Goal: Task Accomplishment & Management: Manage account settings

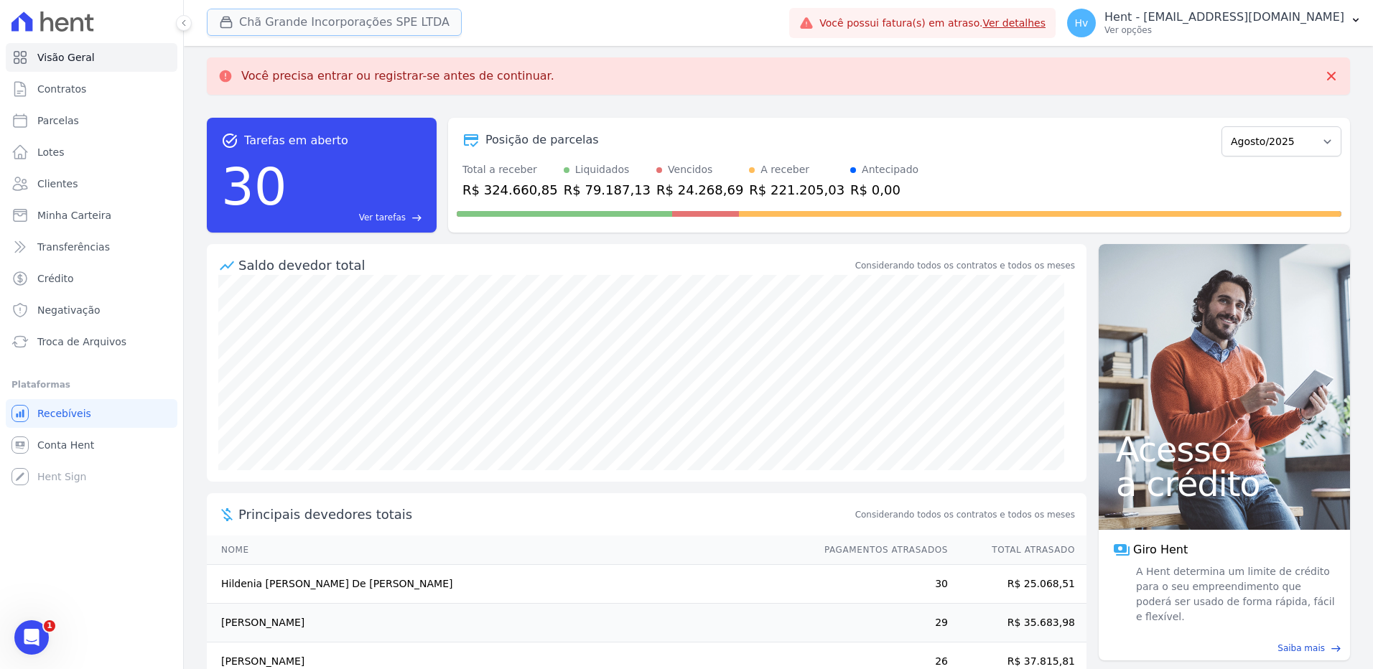
click at [309, 24] on button "Chã Grande Incorporações SPE LTDA" at bounding box center [334, 22] width 255 height 27
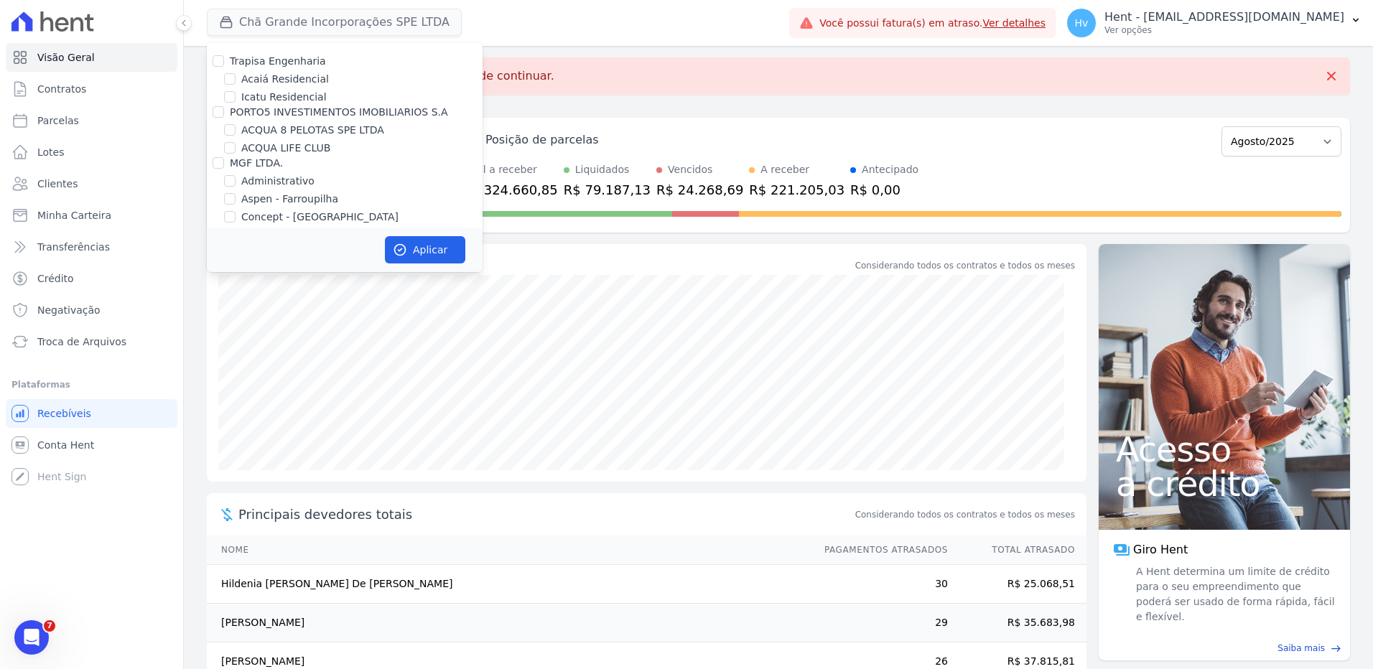
scroll to position [5365, 0]
click at [353, 344] on label "HARAS ROYAL URBANISMO" at bounding box center [308, 351] width 134 height 15
click at [236, 345] on input "HARAS ROYAL URBANISMO" at bounding box center [229, 350] width 11 height 11
checkbox input "true"
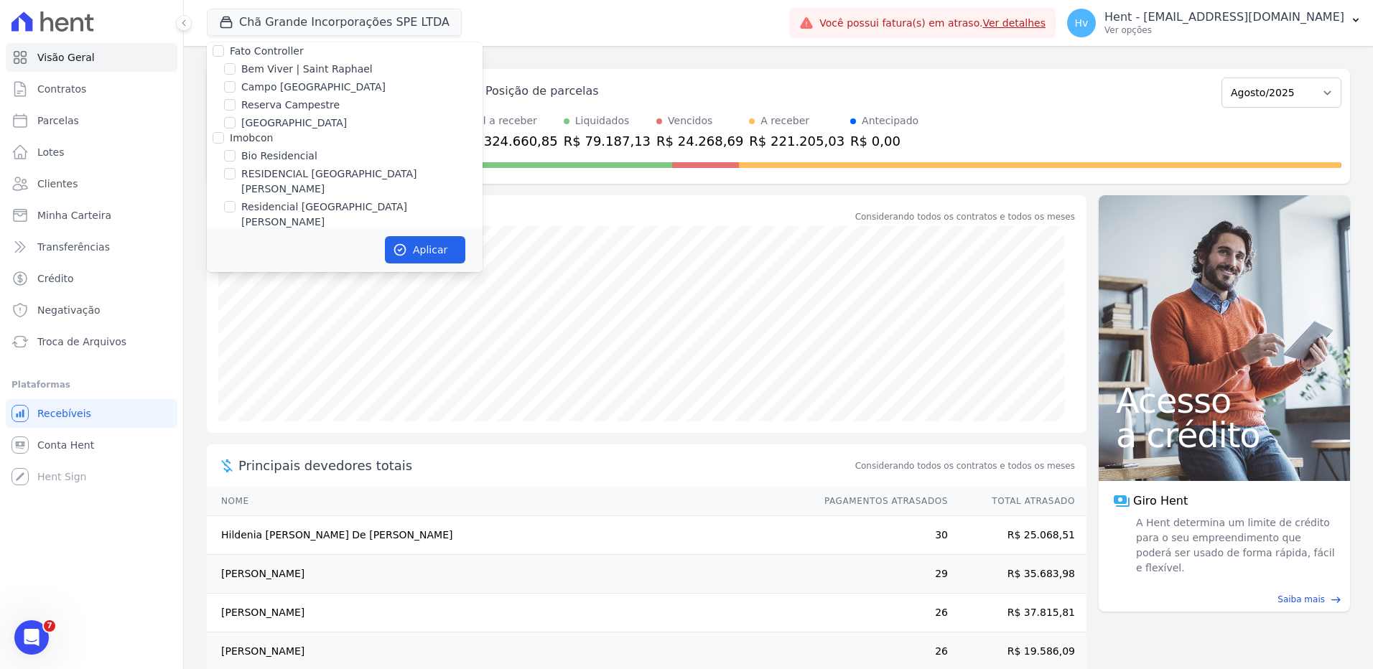
scroll to position [3125, 0]
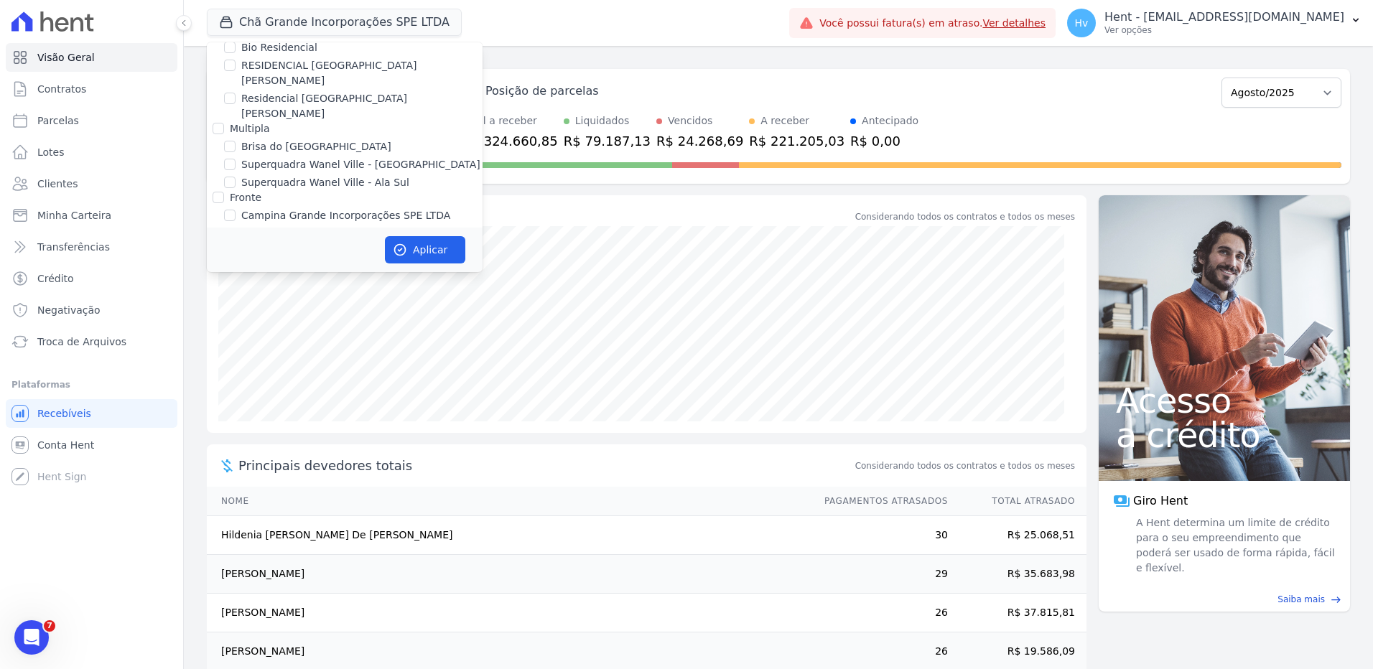
click at [323, 226] on label "Chã Grande Incorporações SPE LTDA" at bounding box center [333, 233] width 184 height 15
click at [236, 228] on input "Chã Grande Incorporações SPE LTDA" at bounding box center [229, 233] width 11 height 11
checkbox input "false"
click at [424, 251] on button "Aplicar" at bounding box center [425, 249] width 80 height 27
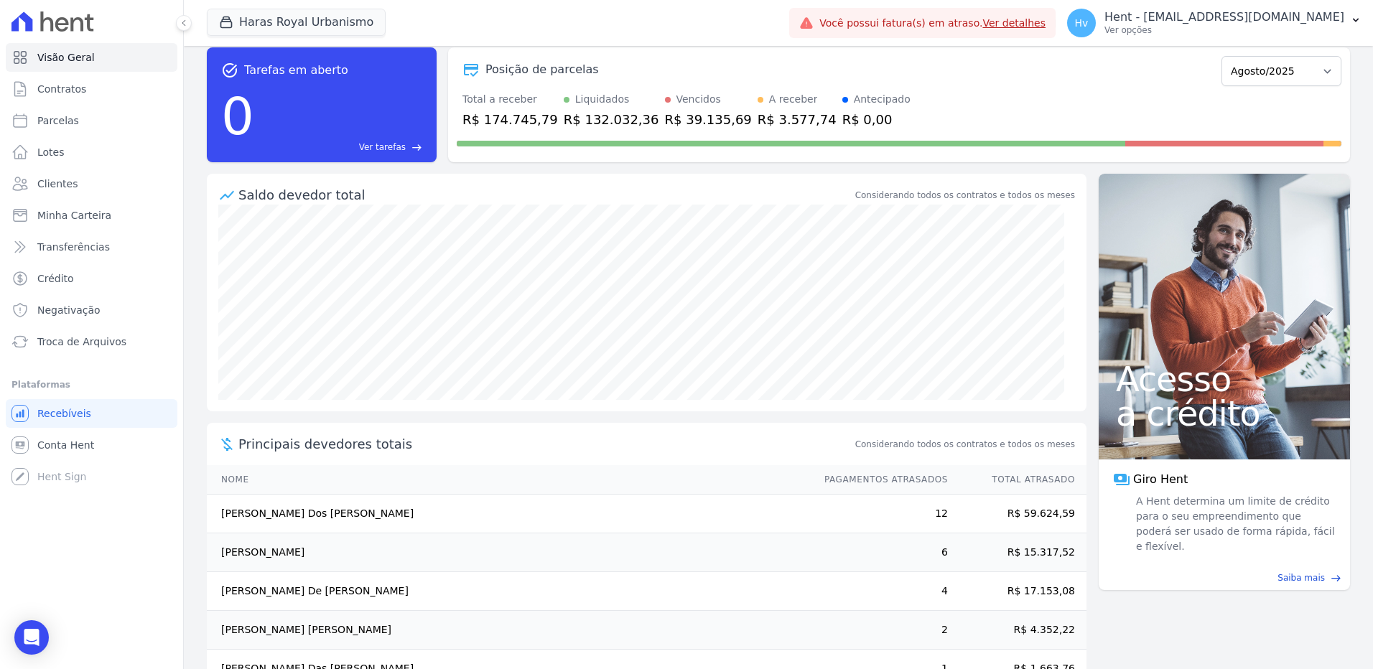
scroll to position [0, 0]
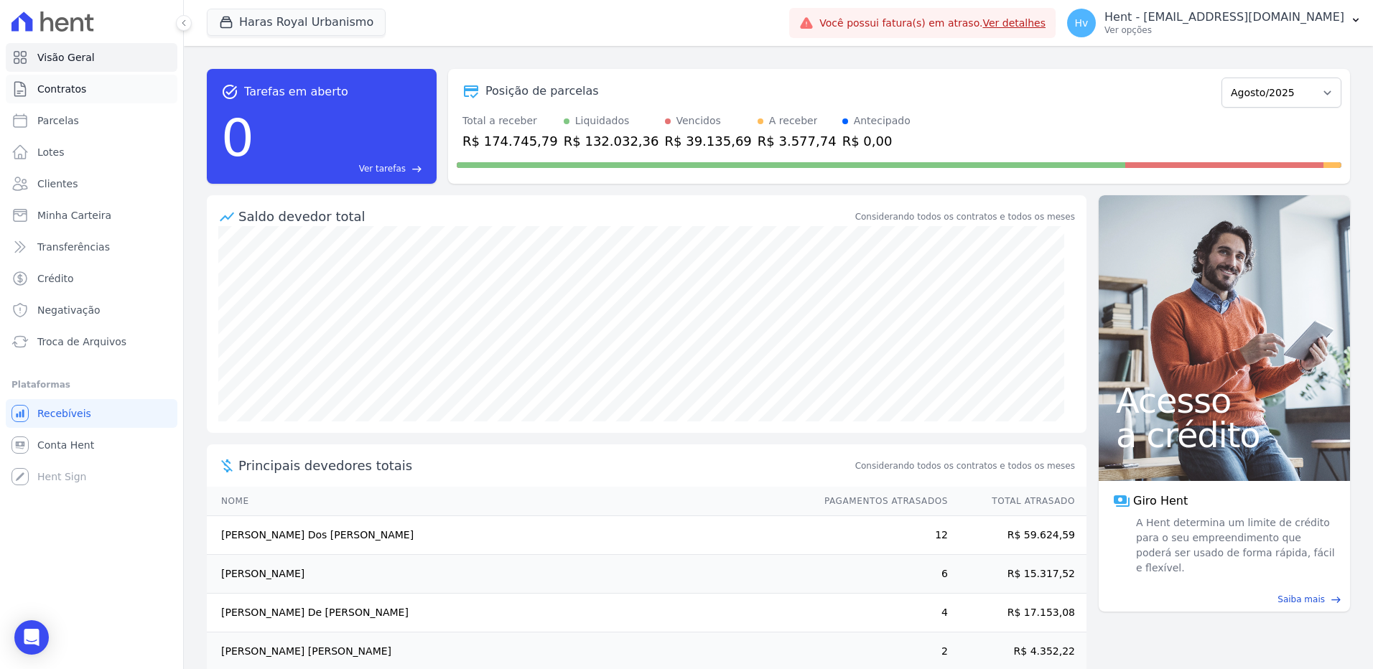
click at [67, 85] on span "Contratos" at bounding box center [61, 89] width 49 height 14
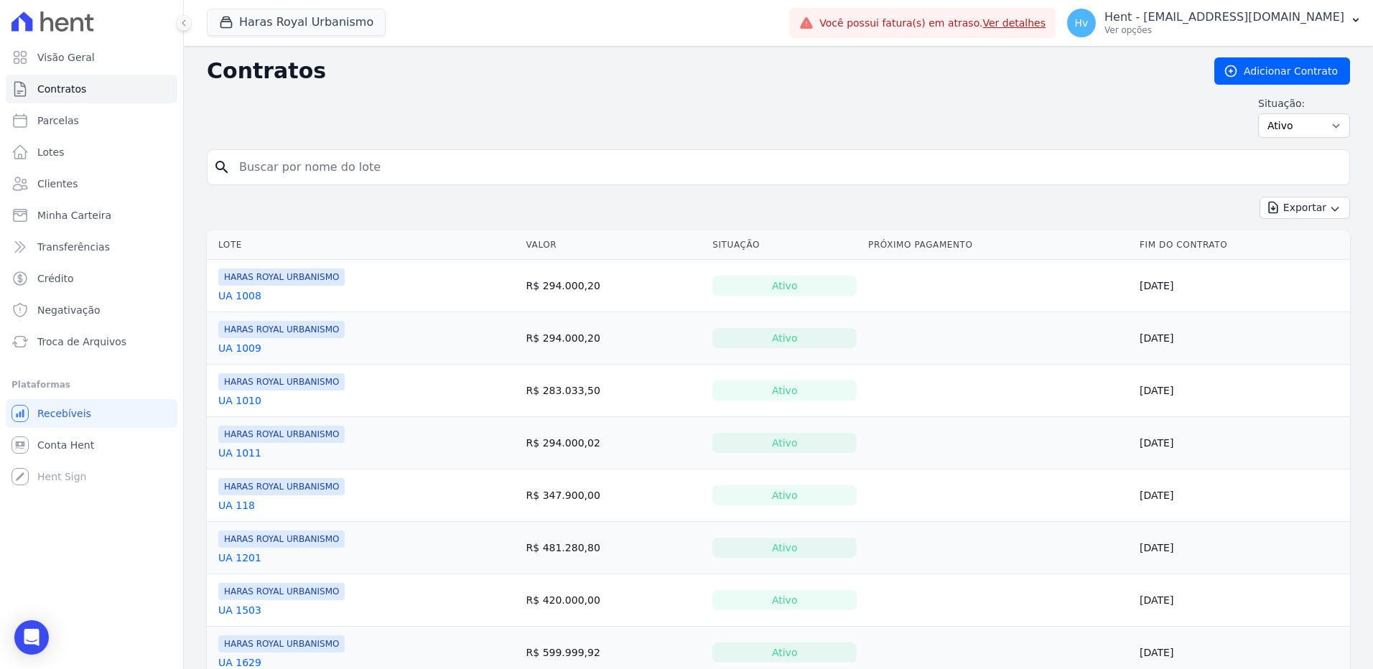
click at [225, 294] on link "UA 1008" at bounding box center [239, 296] width 43 height 14
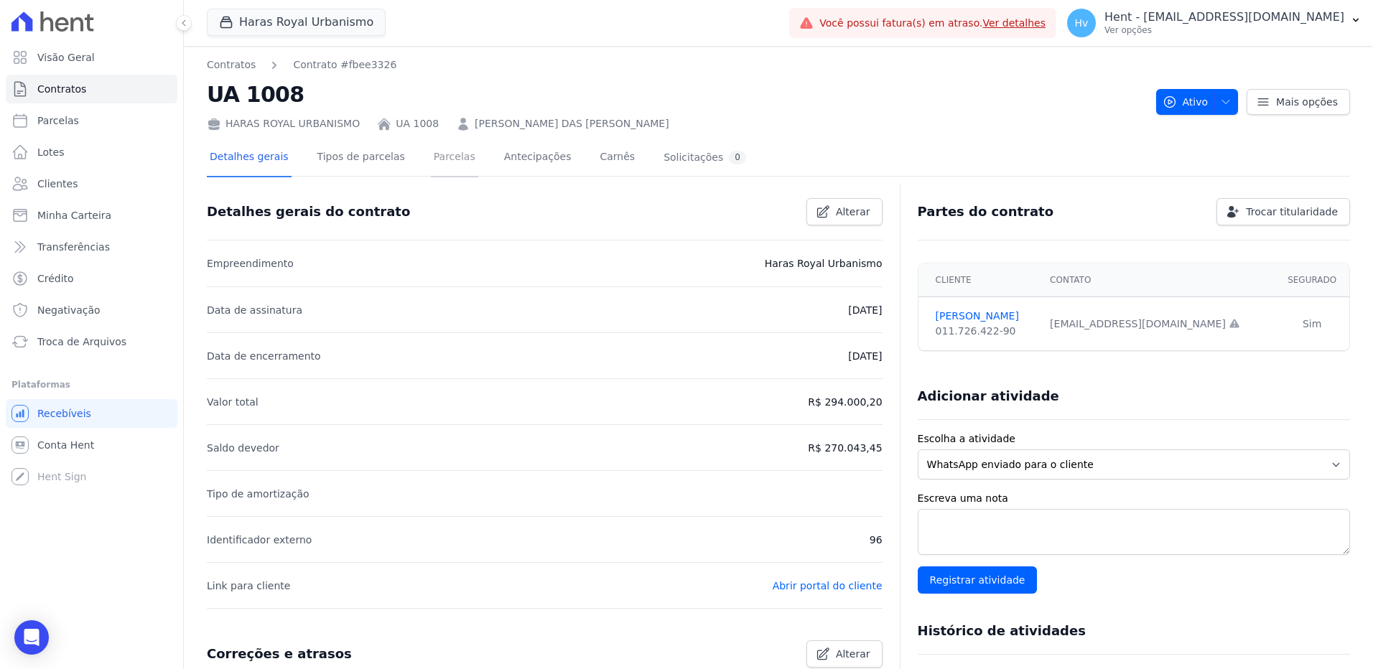
click at [431, 163] on link "Parcelas" at bounding box center [454, 158] width 47 height 38
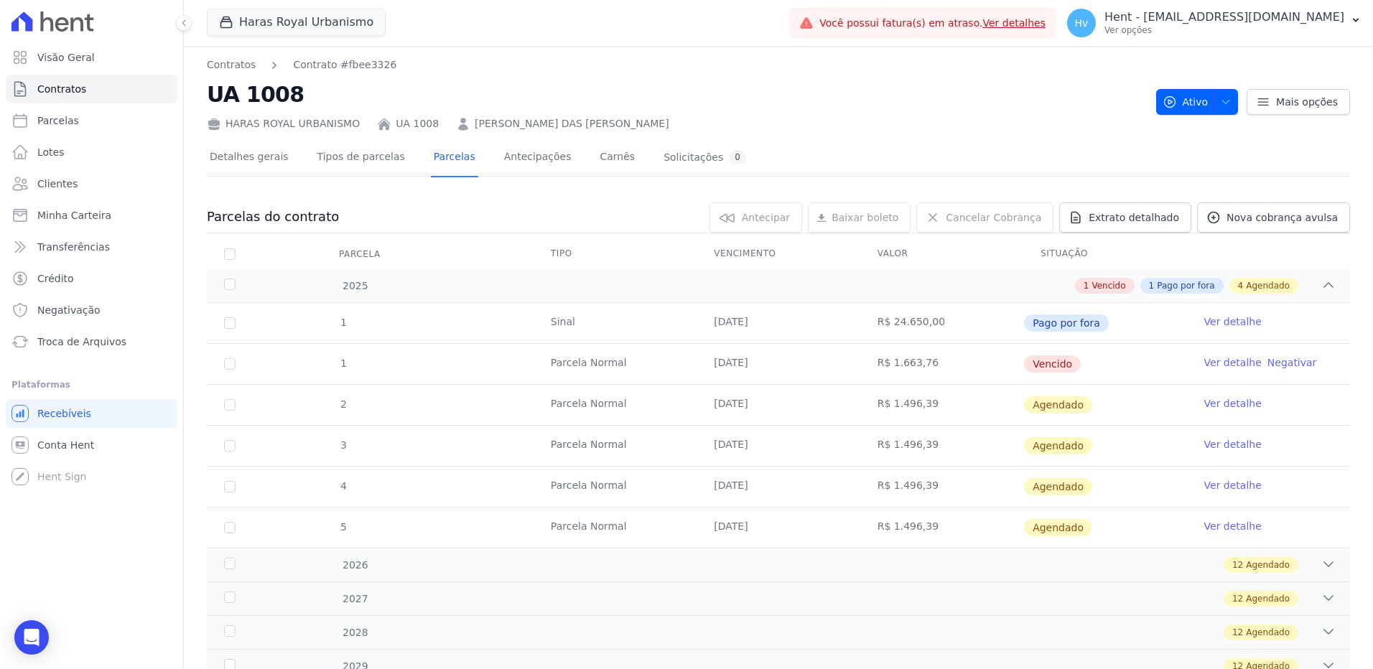
click at [1213, 402] on link "Ver detalhe" at bounding box center [1232, 403] width 57 height 14
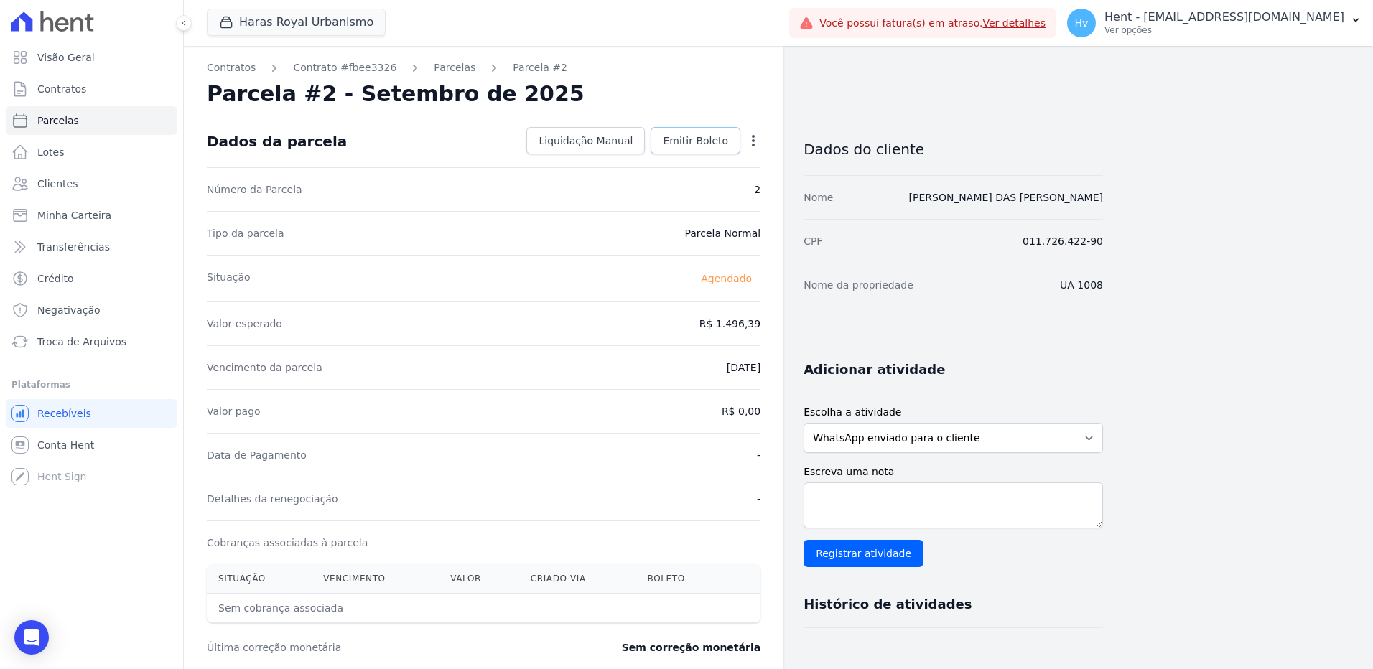
click at [715, 141] on span "Emitir Boleto" at bounding box center [695, 141] width 65 height 14
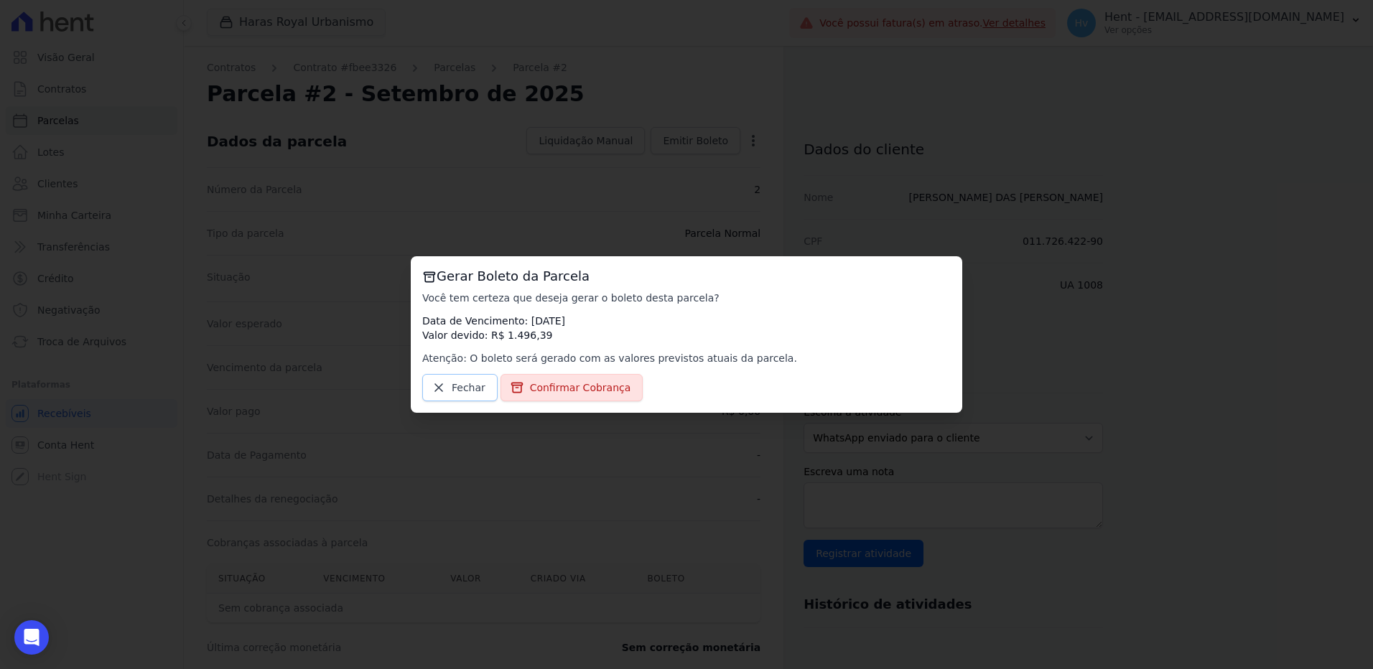
click at [479, 382] on span "Fechar" at bounding box center [469, 388] width 34 height 14
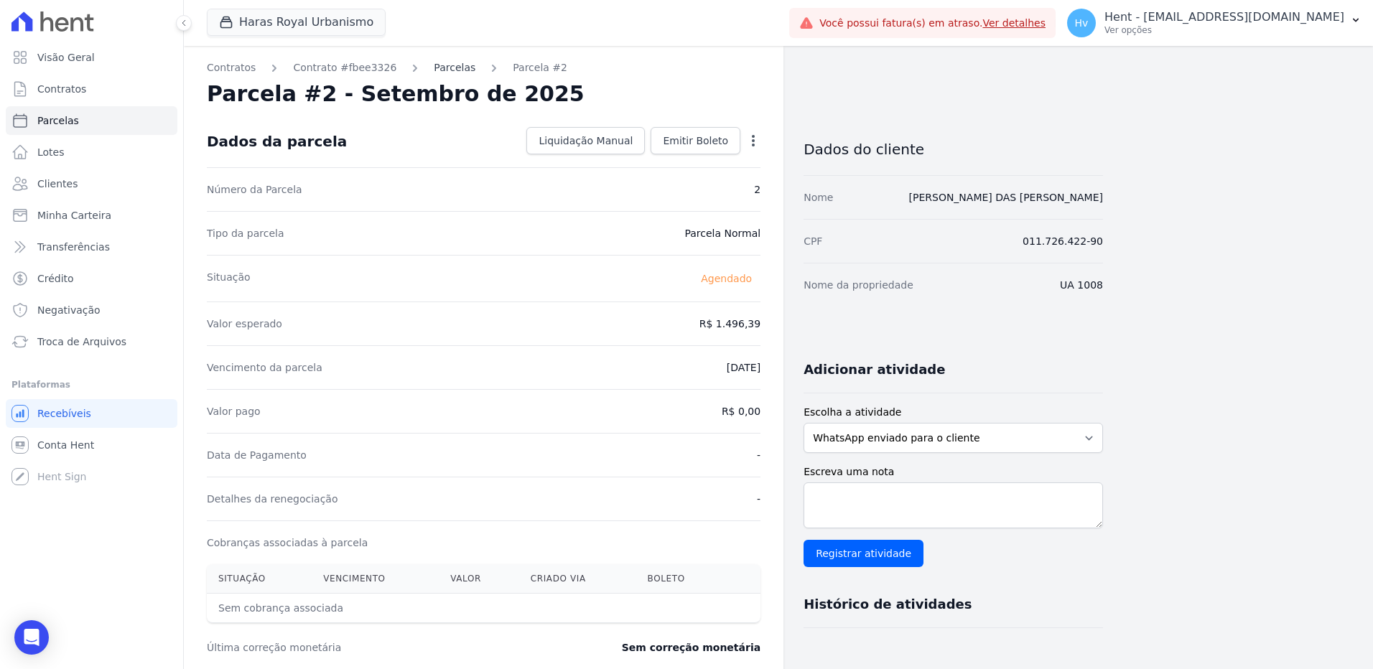
click at [435, 73] on link "Parcelas" at bounding box center [455, 67] width 42 height 15
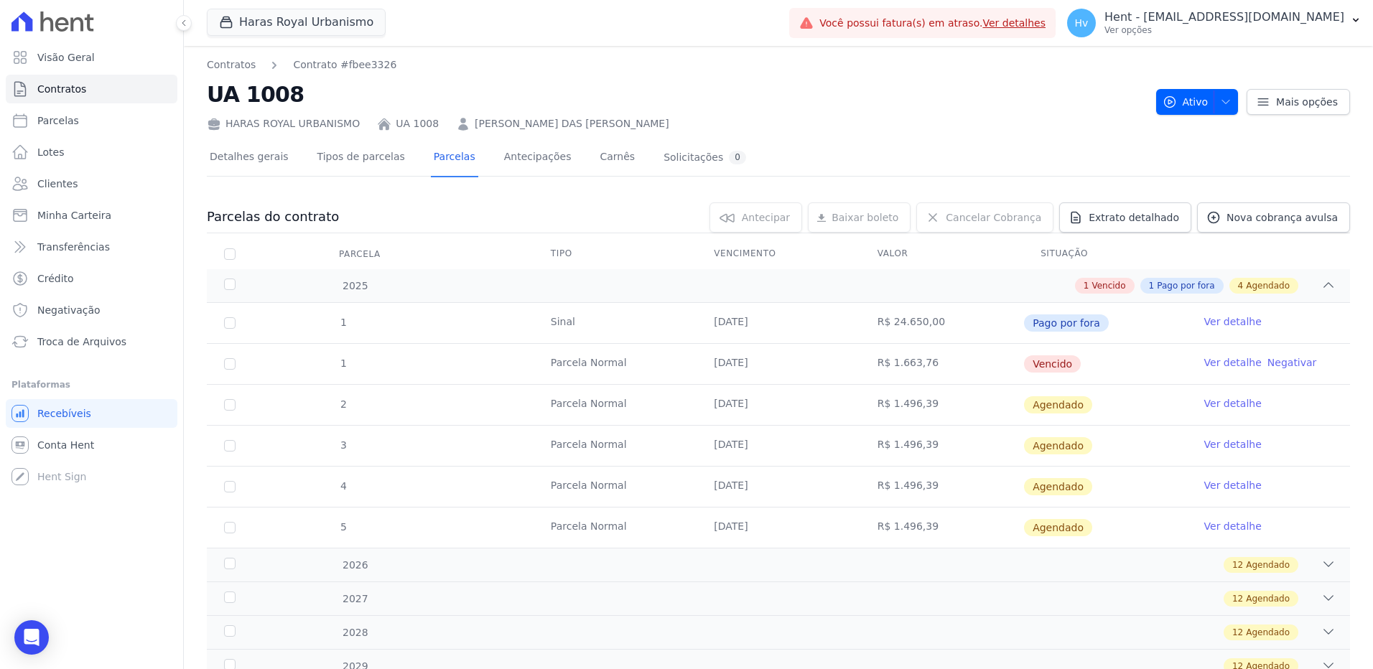
click at [1223, 365] on link "Ver detalhe" at bounding box center [1232, 362] width 57 height 14
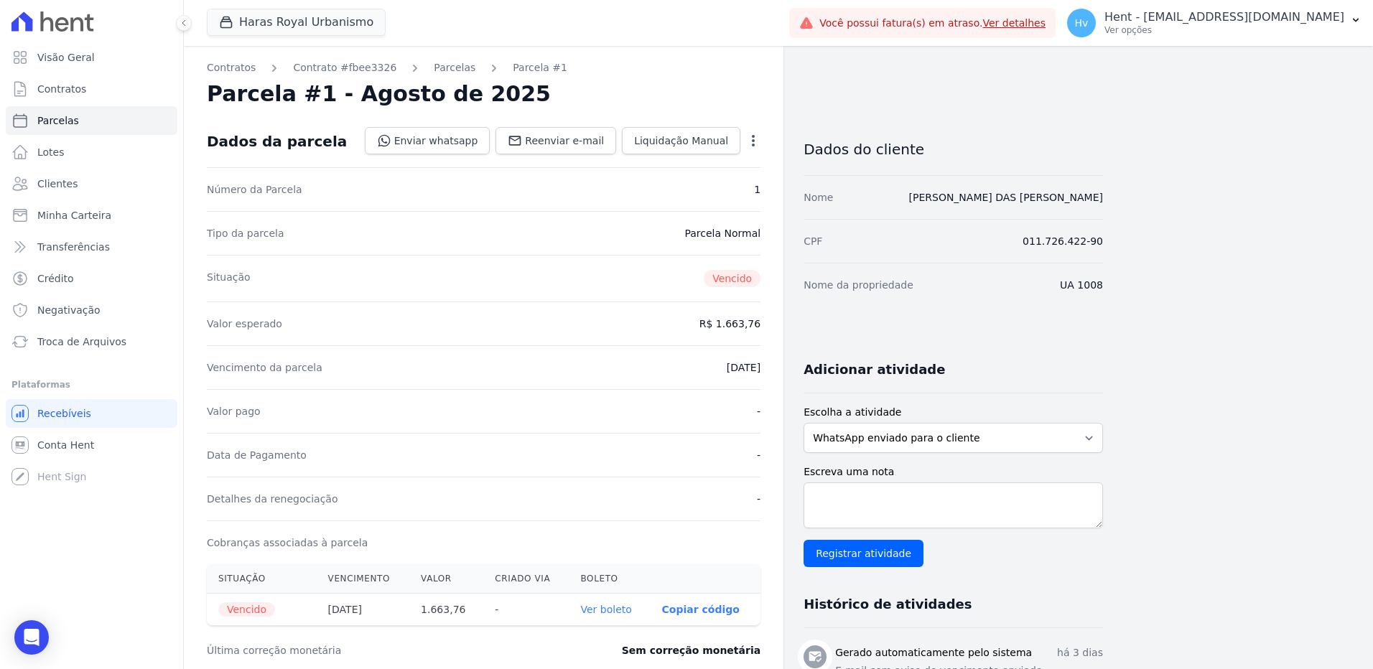
click at [749, 140] on icon "button" at bounding box center [753, 141] width 14 height 14
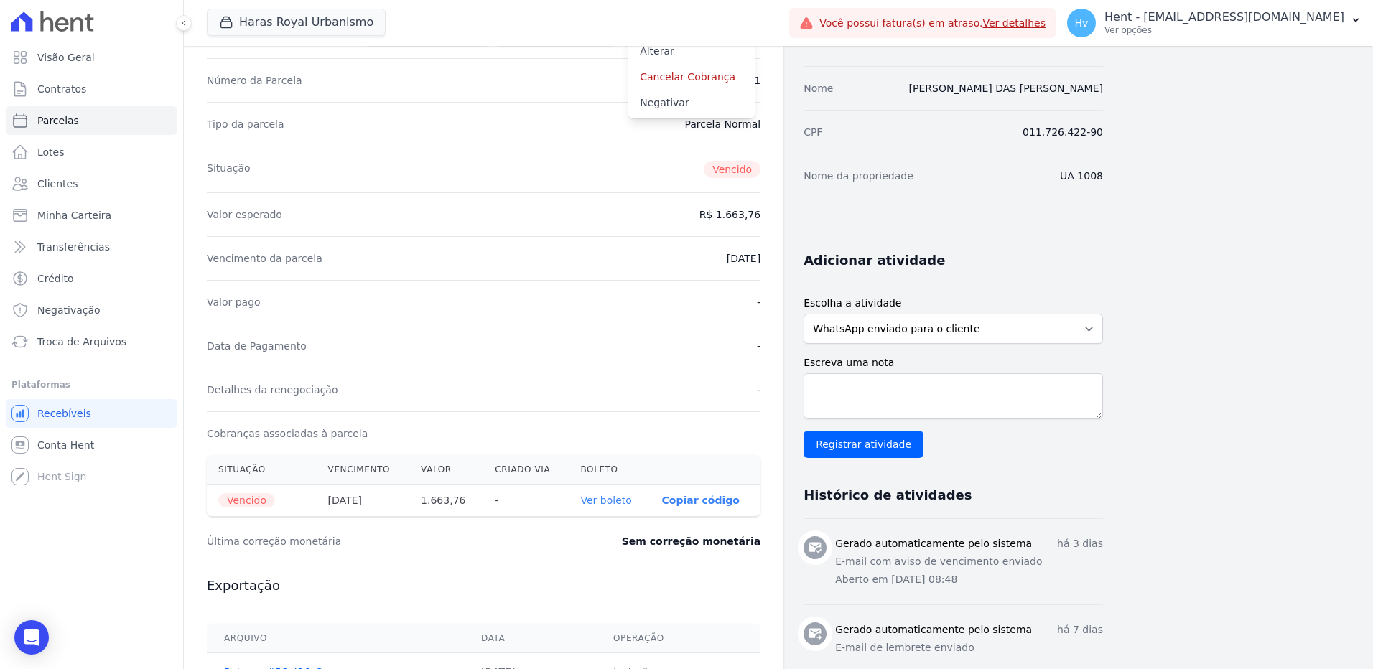
scroll to position [144, 0]
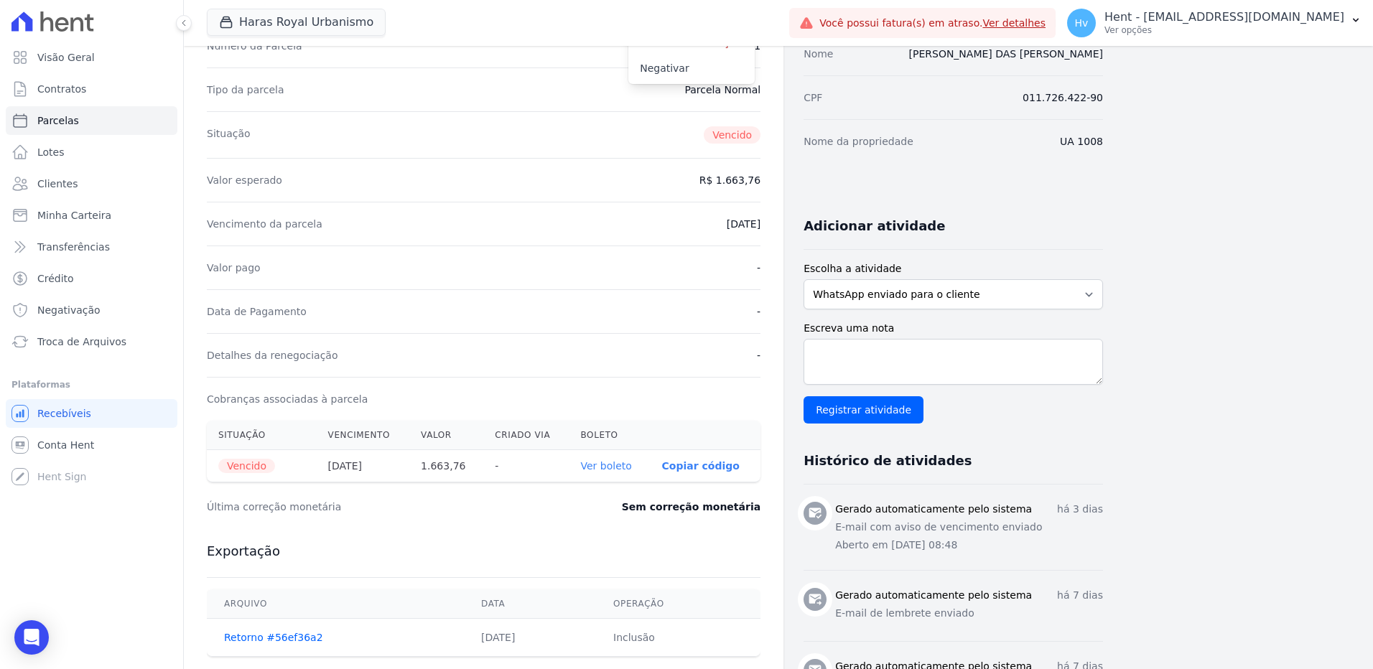
click at [271, 221] on dt "Vencimento da parcela" at bounding box center [265, 224] width 116 height 14
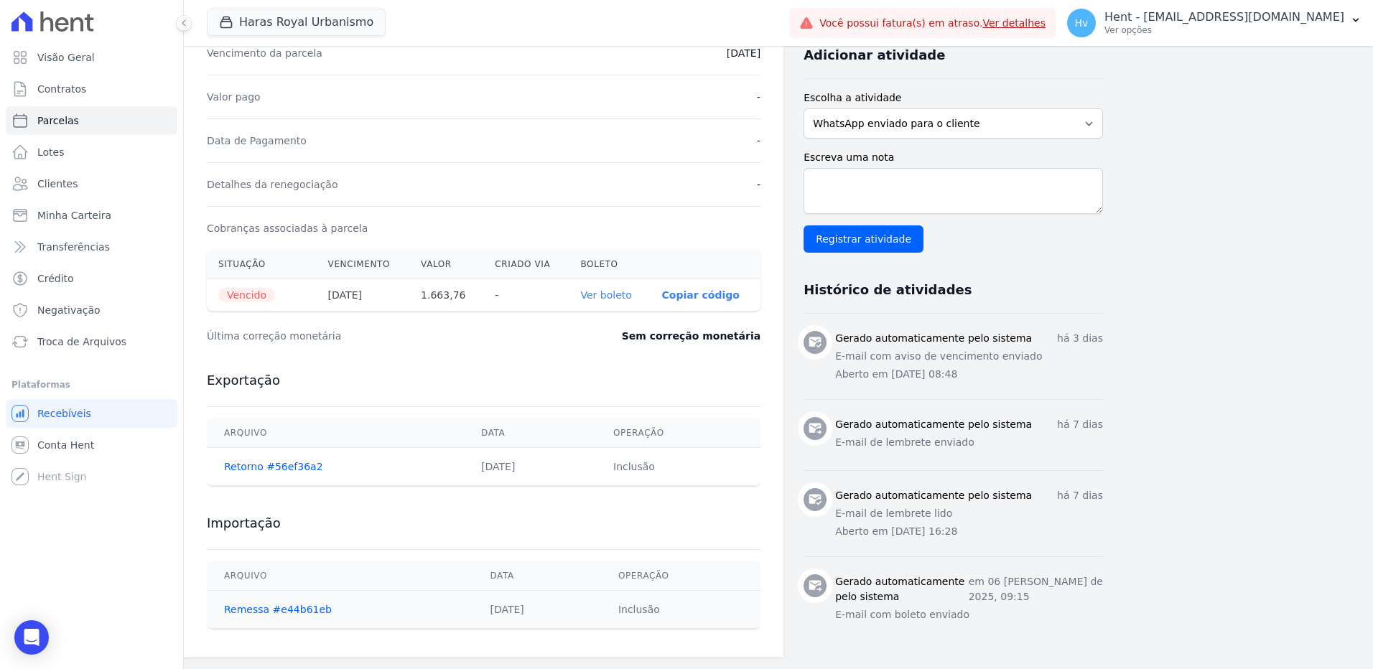
scroll to position [0, 0]
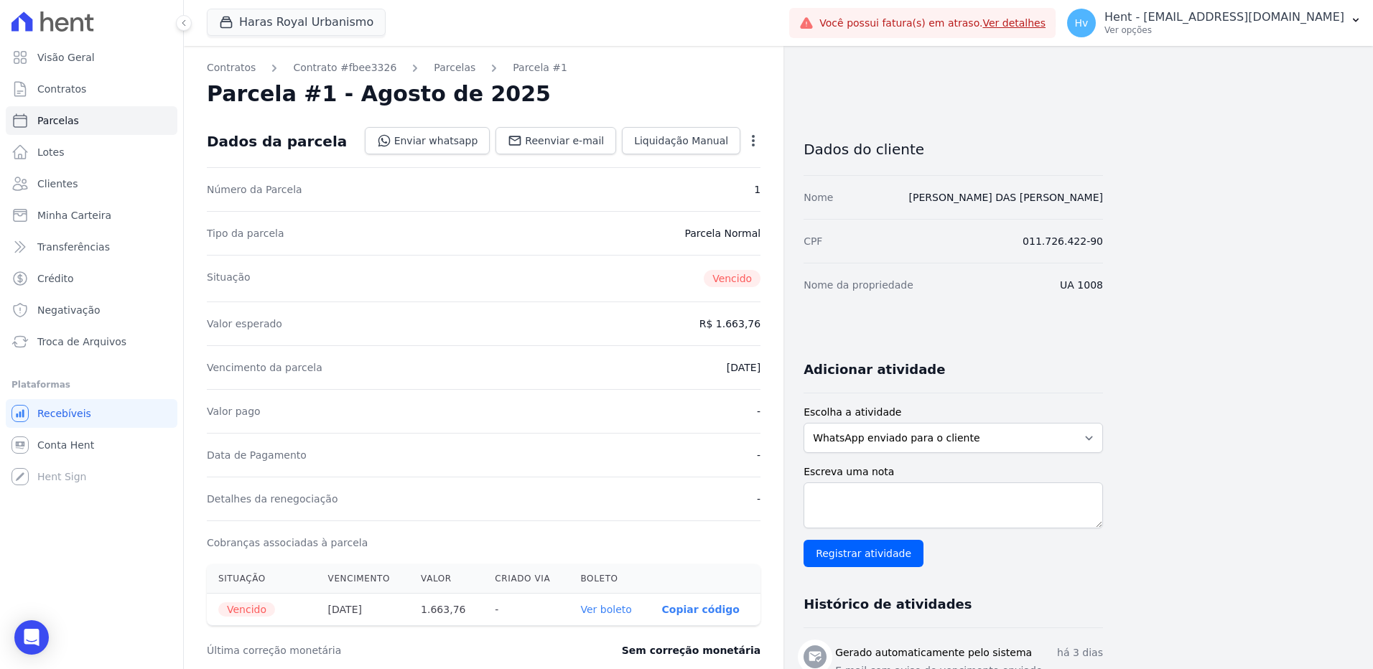
click at [755, 139] on icon "button" at bounding box center [753, 141] width 14 height 14
click at [716, 158] on link "Alterar" at bounding box center [691, 160] width 126 height 26
click at [679, 143] on span "Cancelar" at bounding box center [667, 141] width 45 height 14
click at [325, 65] on link "Contrato #fbee3326" at bounding box center [344, 67] width 103 height 15
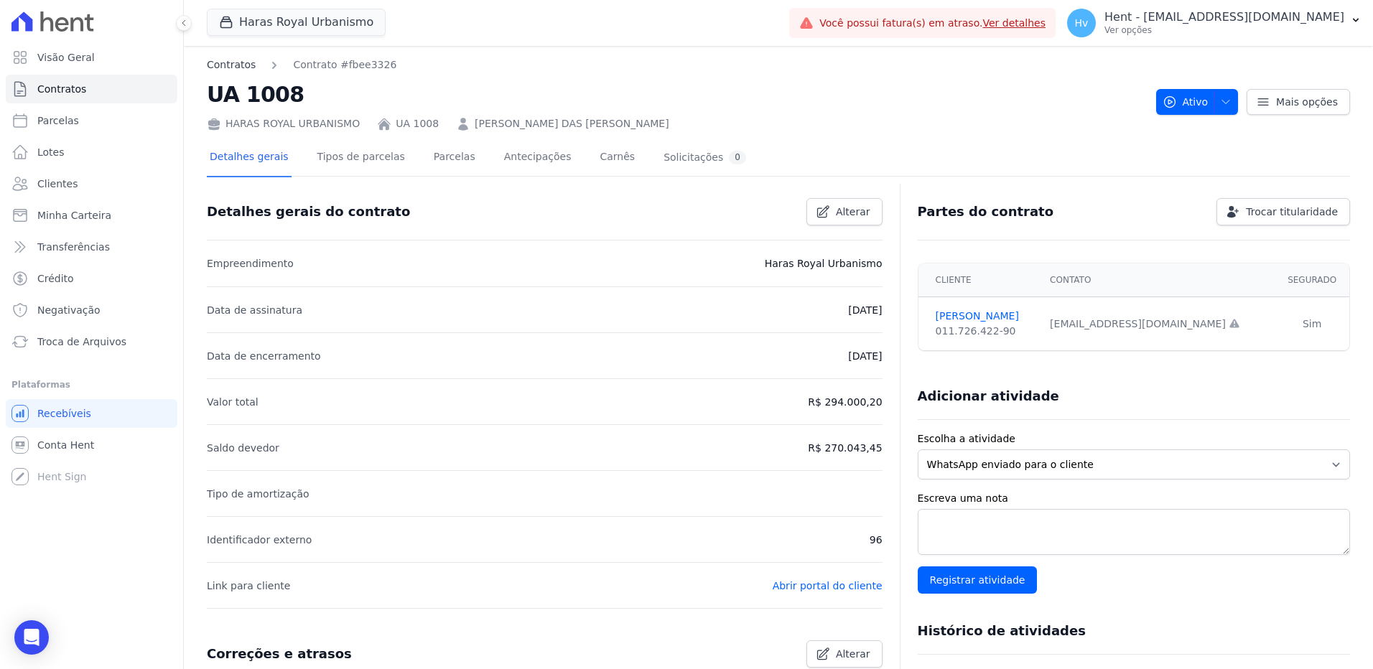
click at [238, 67] on link "Contratos" at bounding box center [231, 64] width 49 height 15
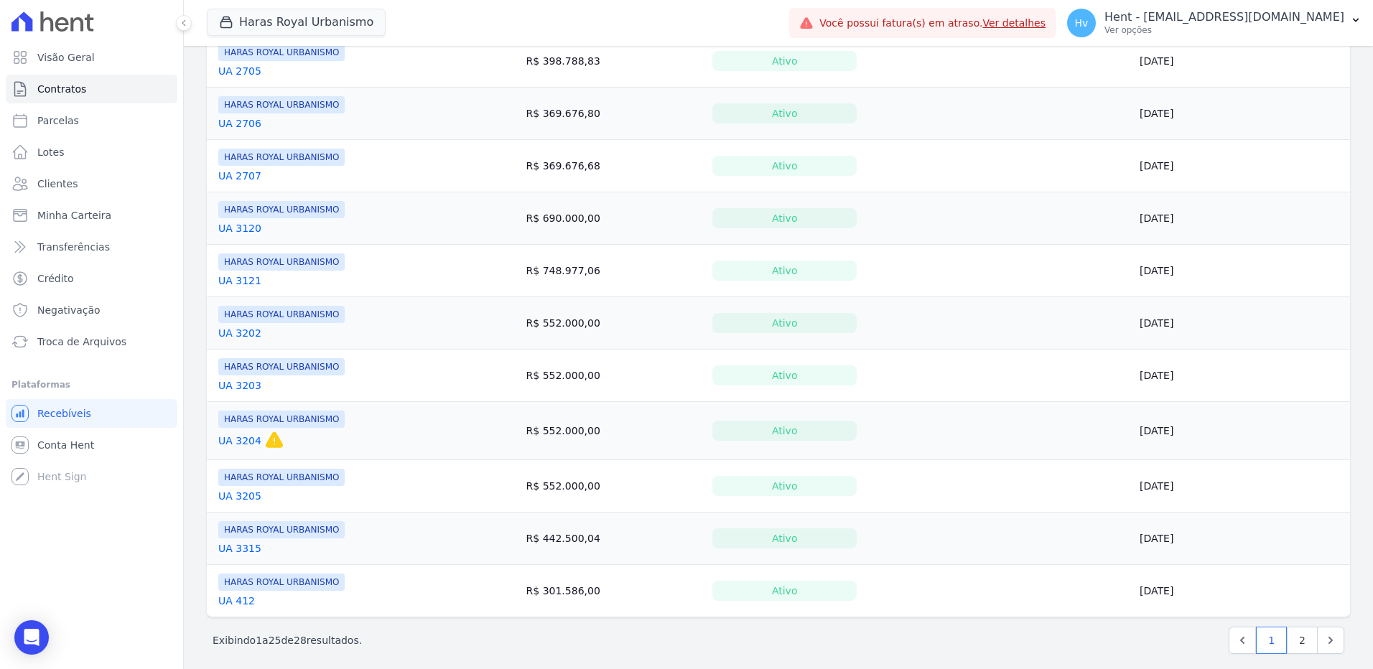
scroll to position [969, 0]
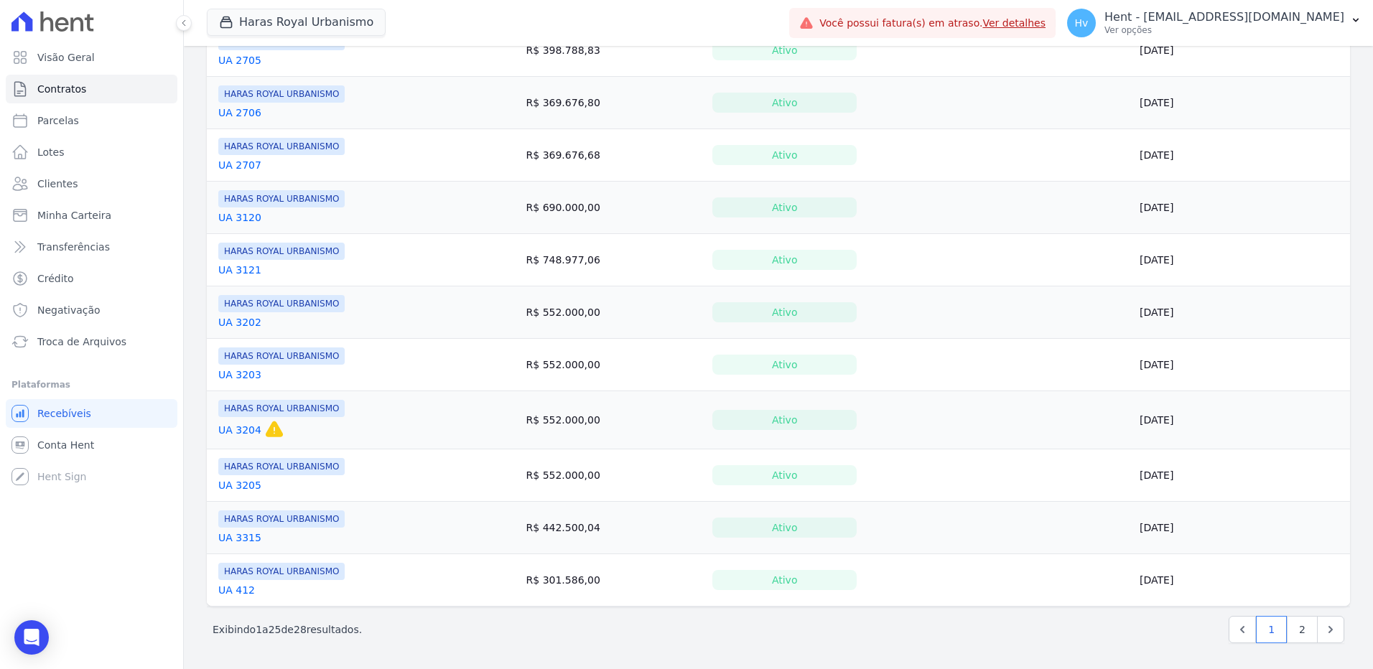
click at [236, 433] on link "UA 3204" at bounding box center [239, 430] width 43 height 14
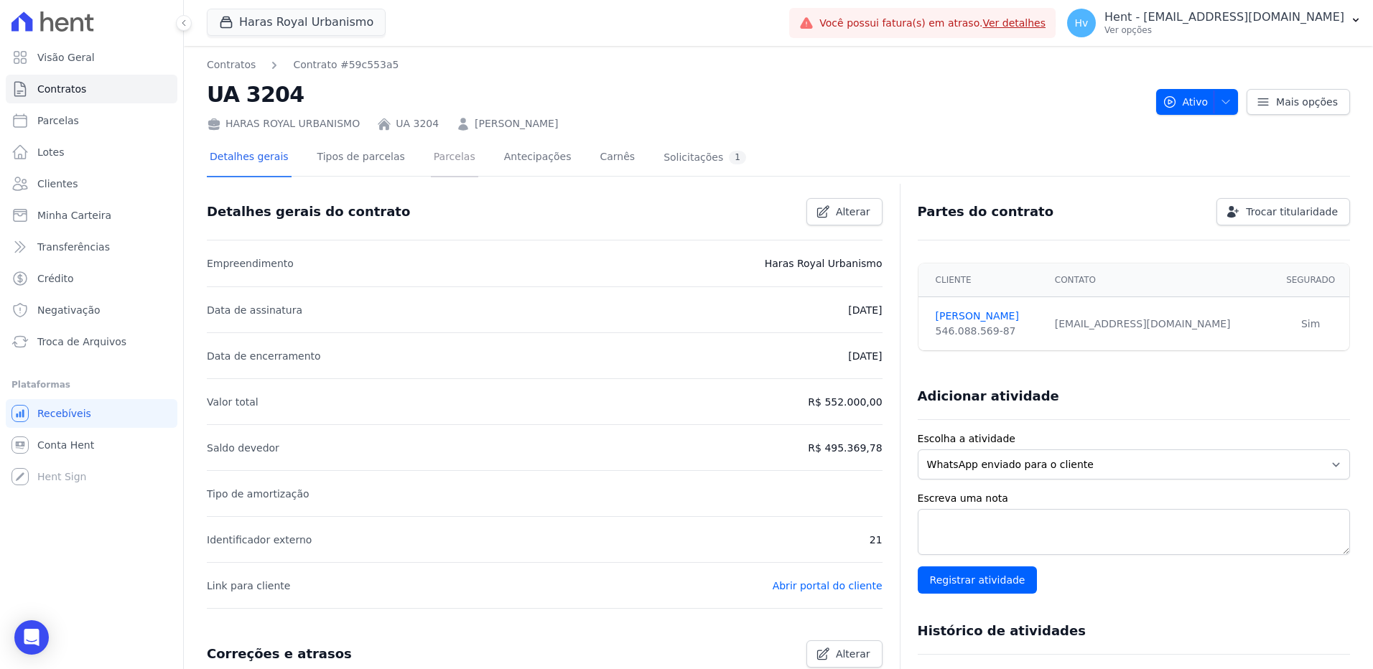
click at [439, 153] on link "Parcelas" at bounding box center [454, 158] width 47 height 38
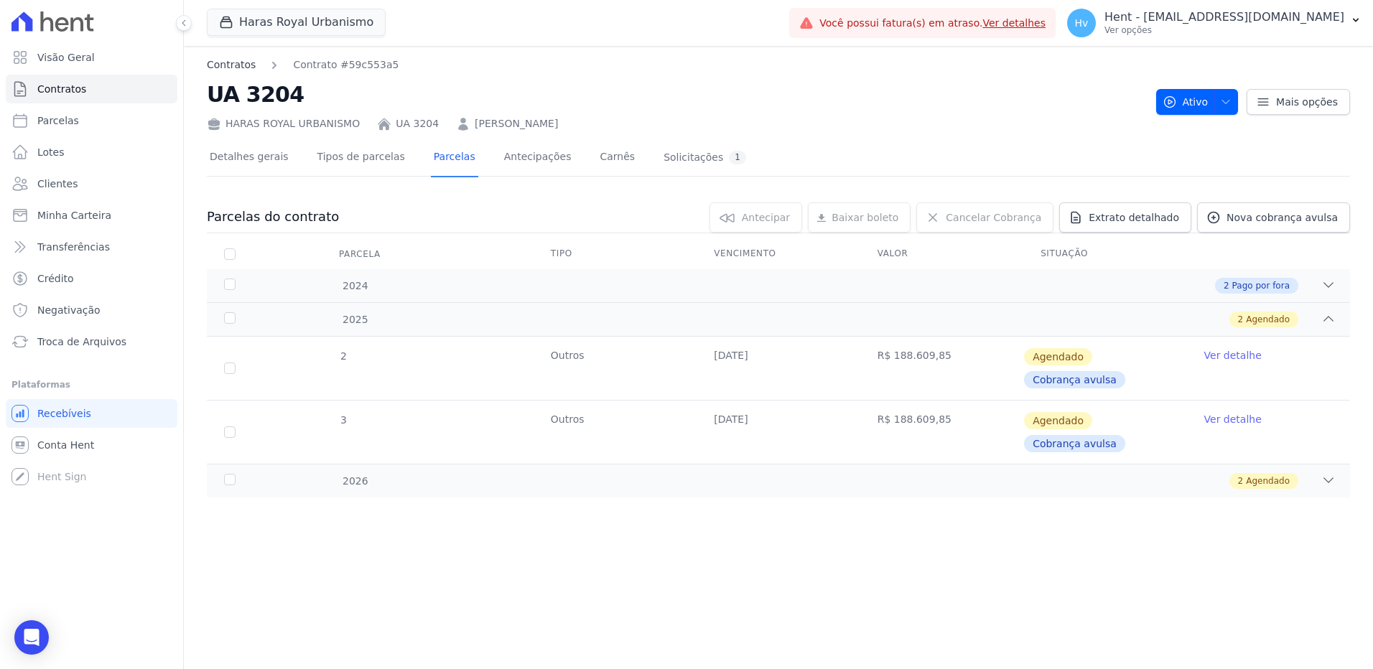
click at [230, 65] on link "Contratos" at bounding box center [231, 64] width 49 height 15
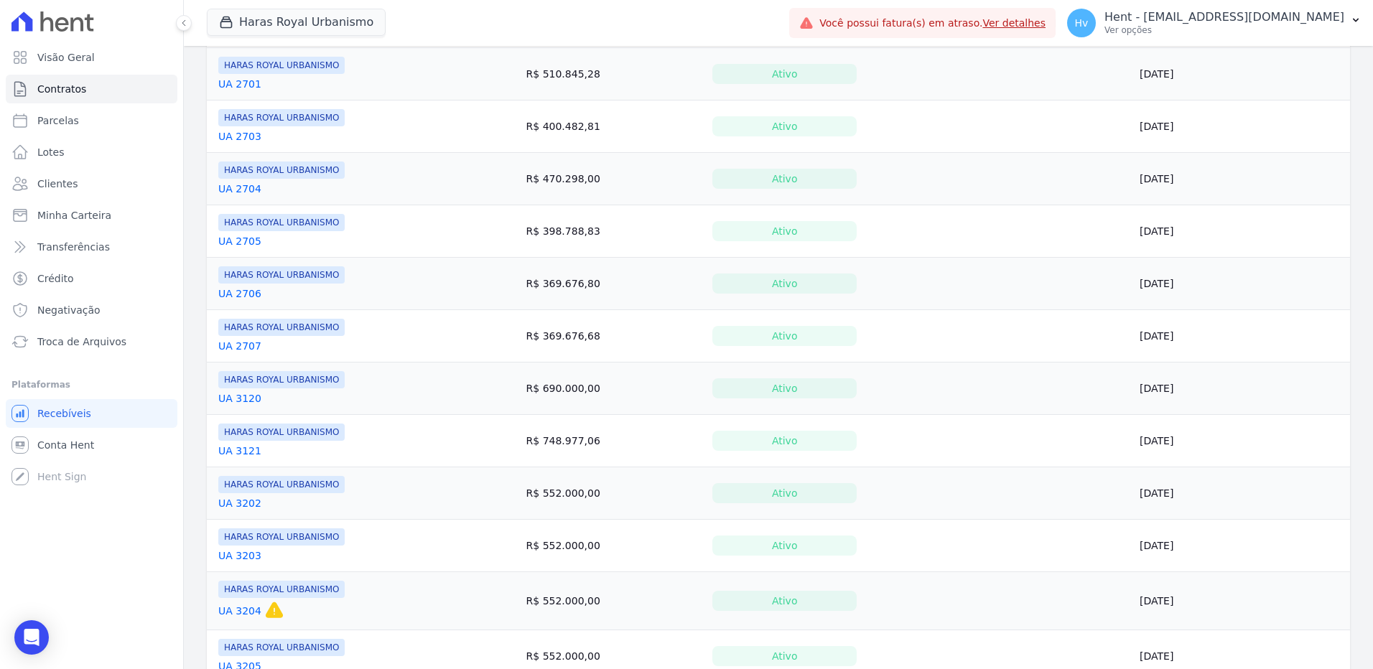
scroll to position [790, 0]
click at [247, 397] on link "UA 3120" at bounding box center [239, 397] width 43 height 14
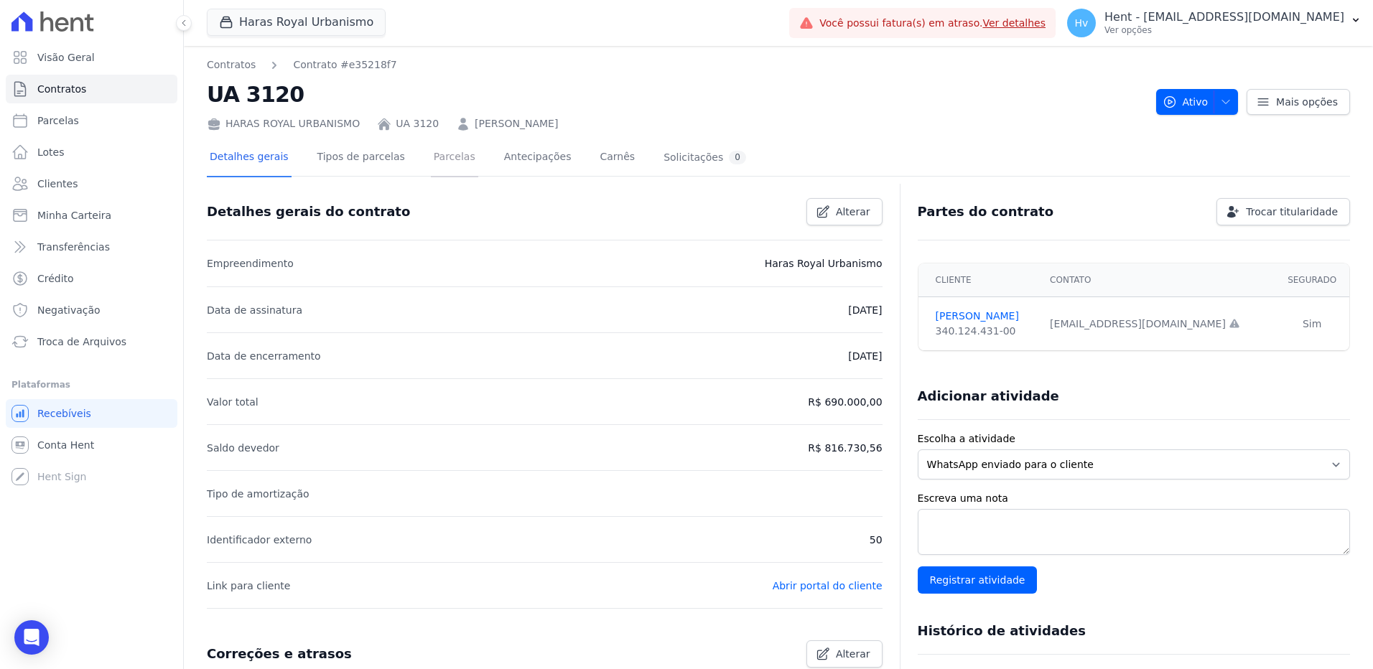
click at [434, 162] on link "Parcelas" at bounding box center [454, 158] width 47 height 38
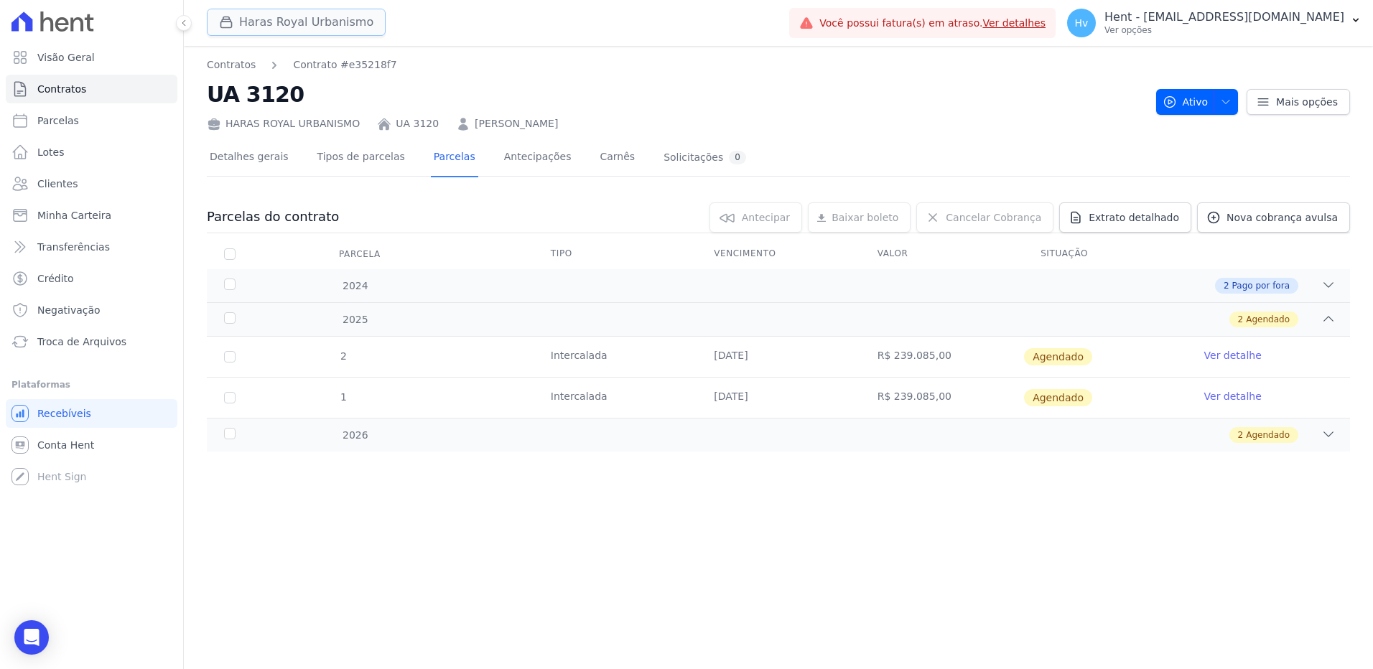
click at [303, 22] on button "Haras Royal Urbanismo" at bounding box center [296, 22] width 179 height 27
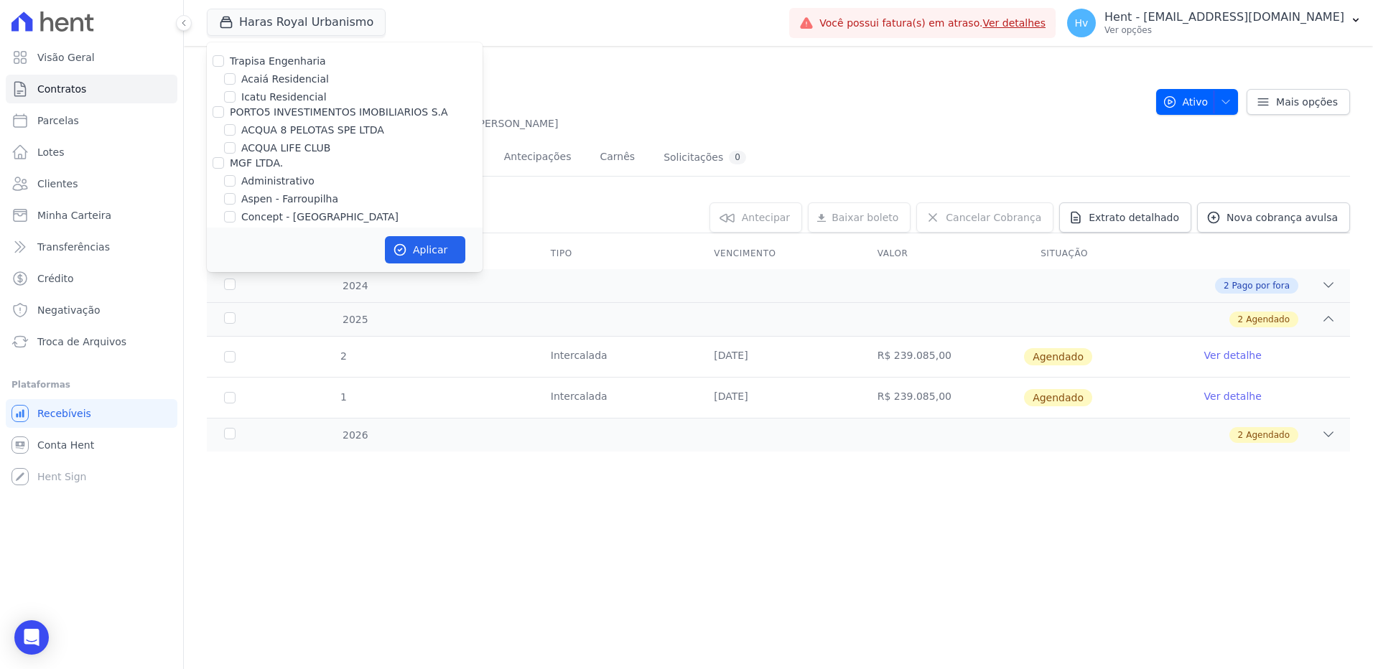
click at [788, 70] on nav "Contratos Contrato #e35218f7" at bounding box center [676, 64] width 938 height 15
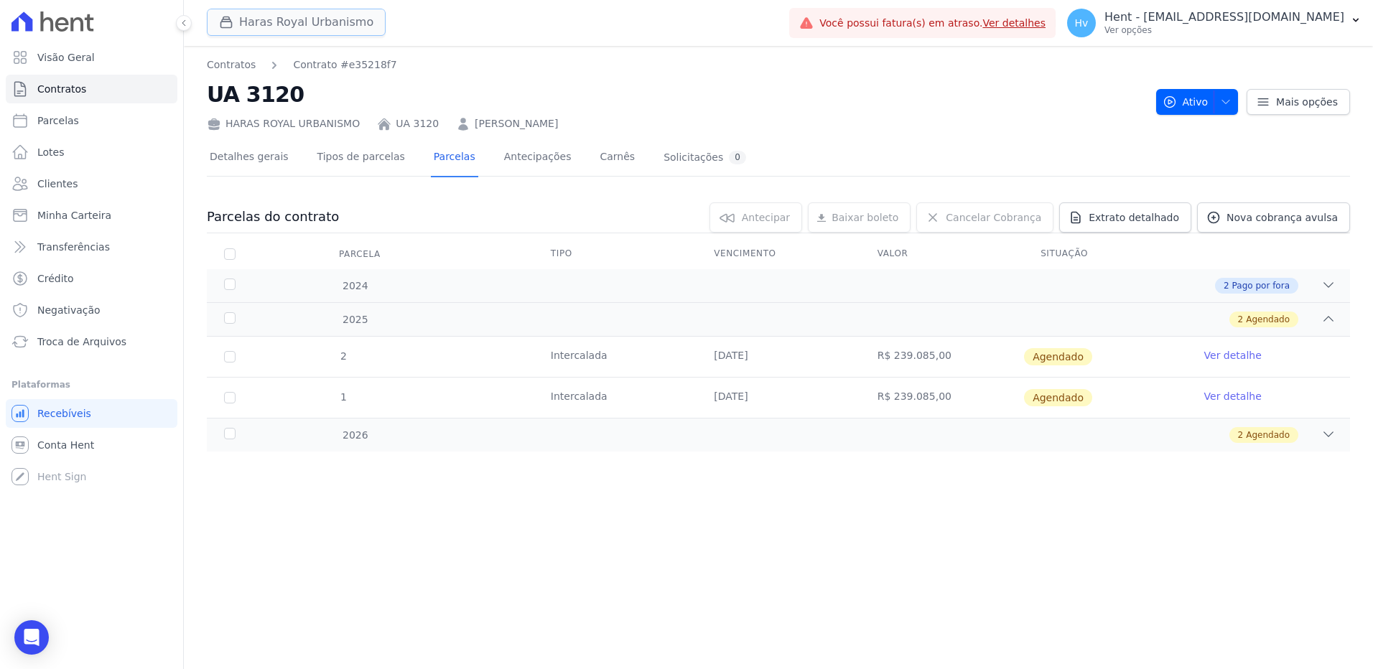
click at [322, 27] on button "Haras Royal Urbanismo" at bounding box center [296, 22] width 179 height 27
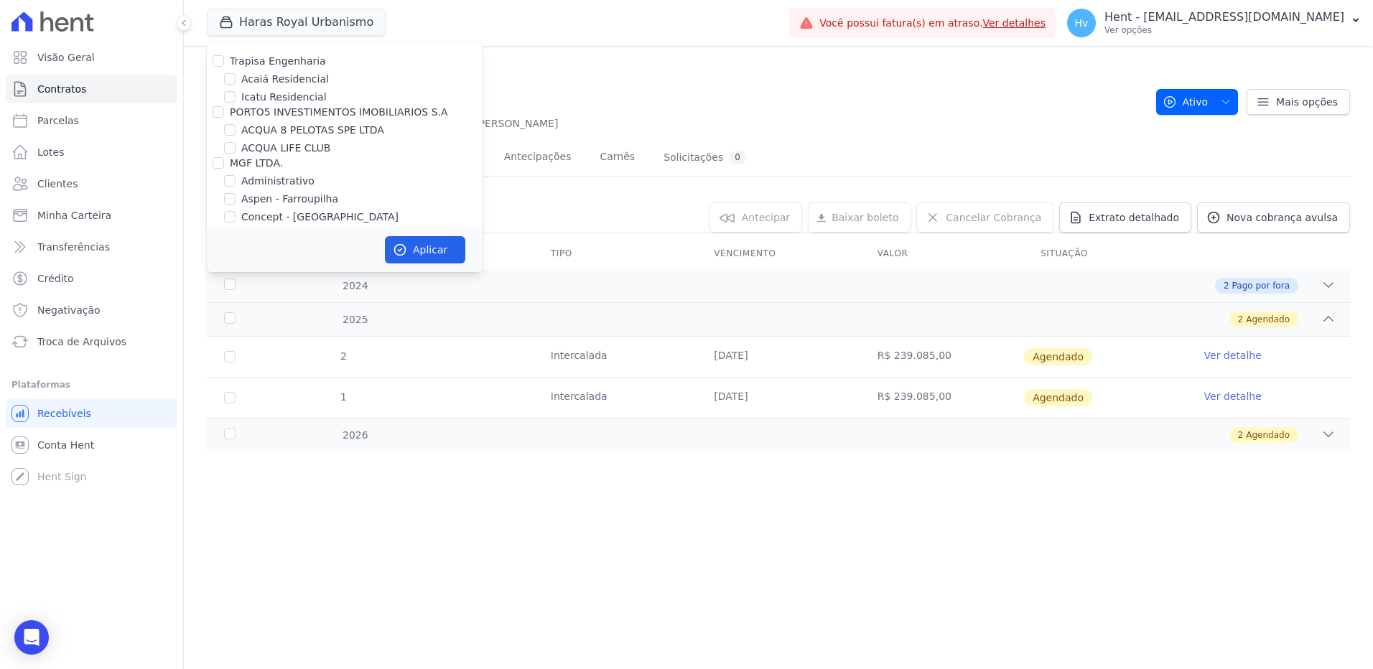
scroll to position [5365, 0]
click at [365, 311] on label "HARAS ROYAL RESIDENCE - [GEOGRAPHIC_DATA]" at bounding box center [361, 326] width 241 height 30
click at [326, 344] on label "HARAS ROYAL URBANISMO" at bounding box center [308, 351] width 134 height 15
click at [236, 345] on input "HARAS ROYAL URBANISMO" at bounding box center [229, 350] width 11 height 11
checkbox input "false"
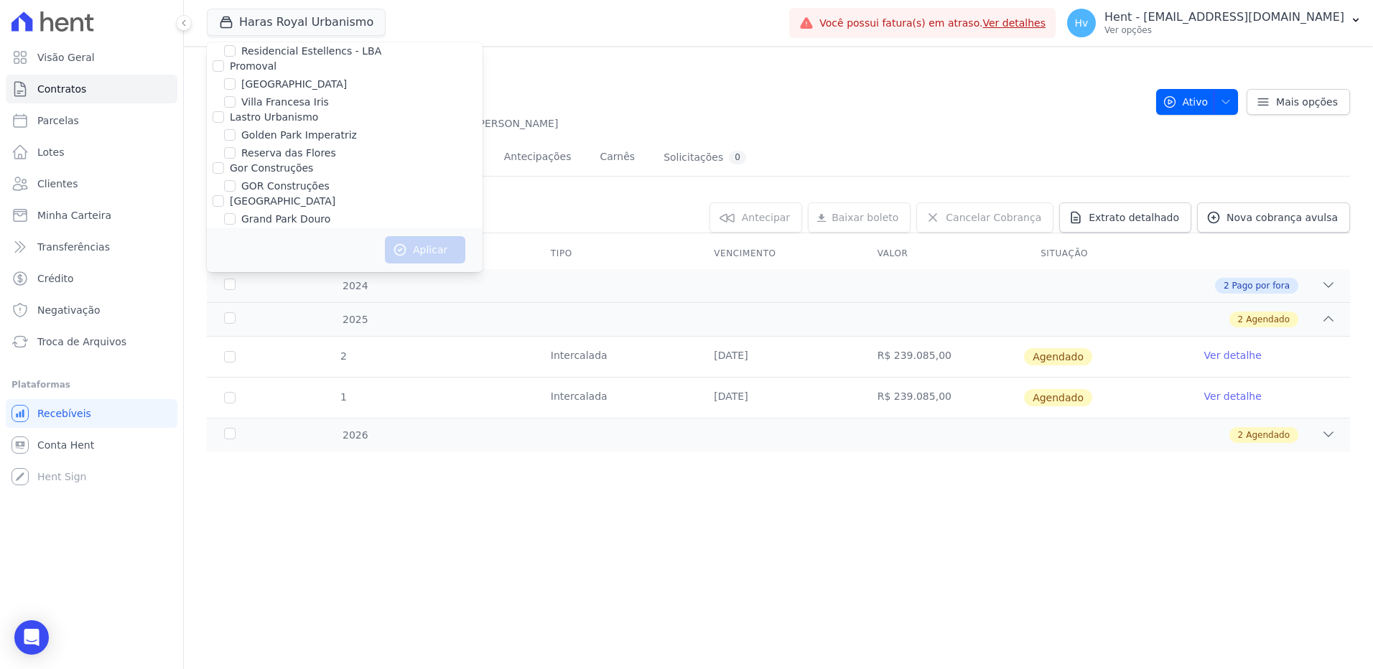
click at [256, 311] on label "HARAS ROYAL RESIDENCE - [GEOGRAPHIC_DATA]" at bounding box center [361, 326] width 241 height 30
click at [236, 312] on input "HARAS ROYAL RESIDENCE - [GEOGRAPHIC_DATA]" at bounding box center [229, 317] width 11 height 11
checkbox input "true"
click at [419, 252] on button "Aplicar" at bounding box center [425, 249] width 80 height 27
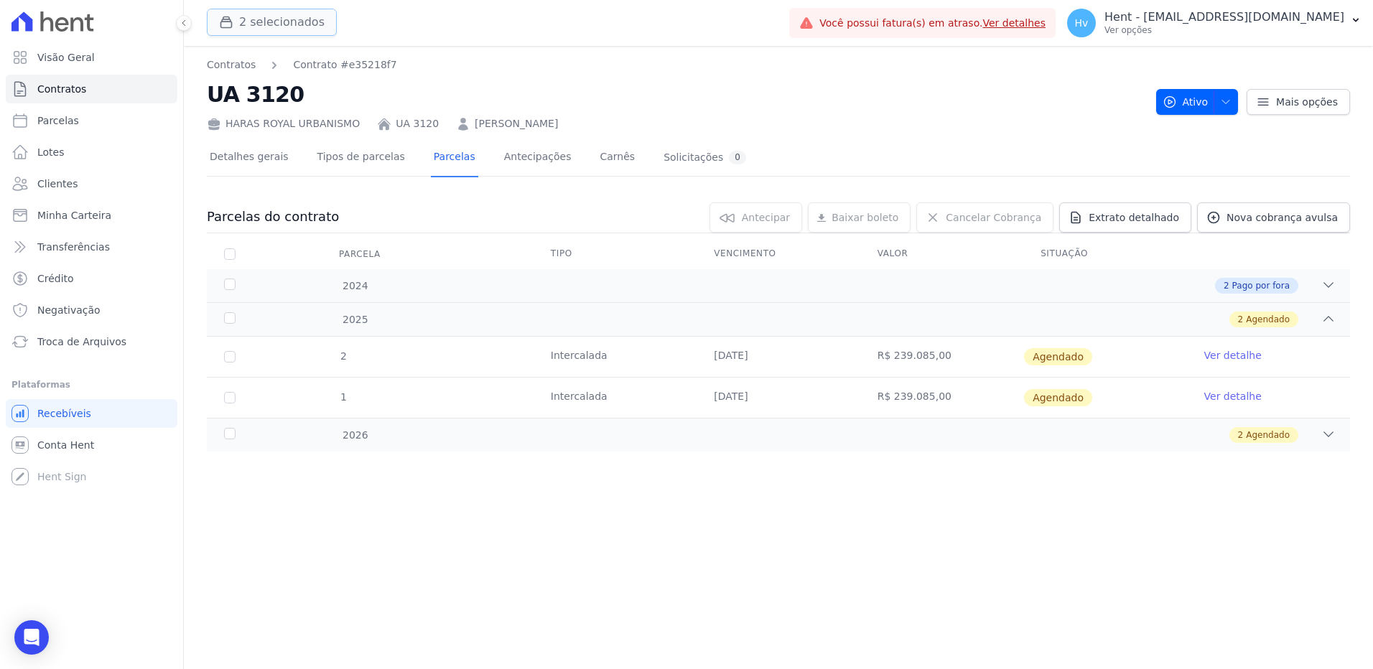
click at [265, 23] on button "2 selecionados" at bounding box center [272, 22] width 130 height 27
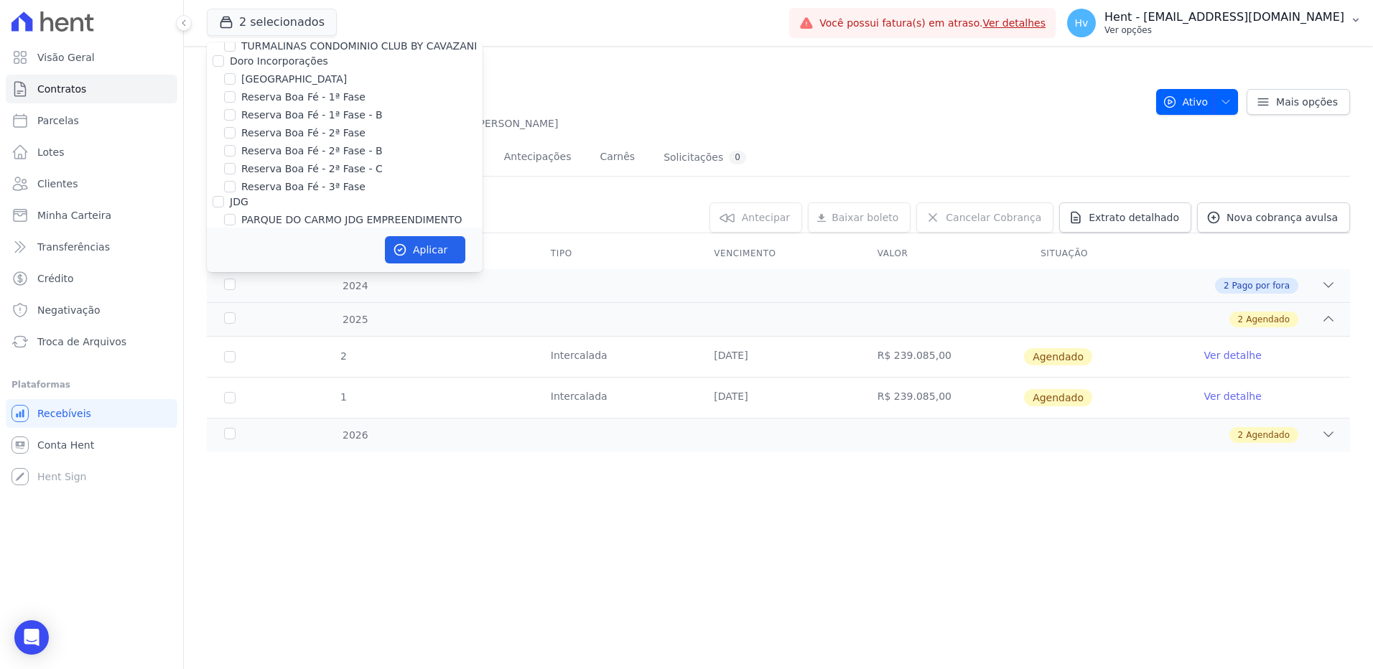
scroll to position [5400, 0]
click at [358, 308] on label "HARAS ROYAL URBANISMO" at bounding box center [308, 315] width 134 height 15
click at [236, 309] on input "HARAS ROYAL URBANISMO" at bounding box center [229, 314] width 11 height 11
checkbox input "false"
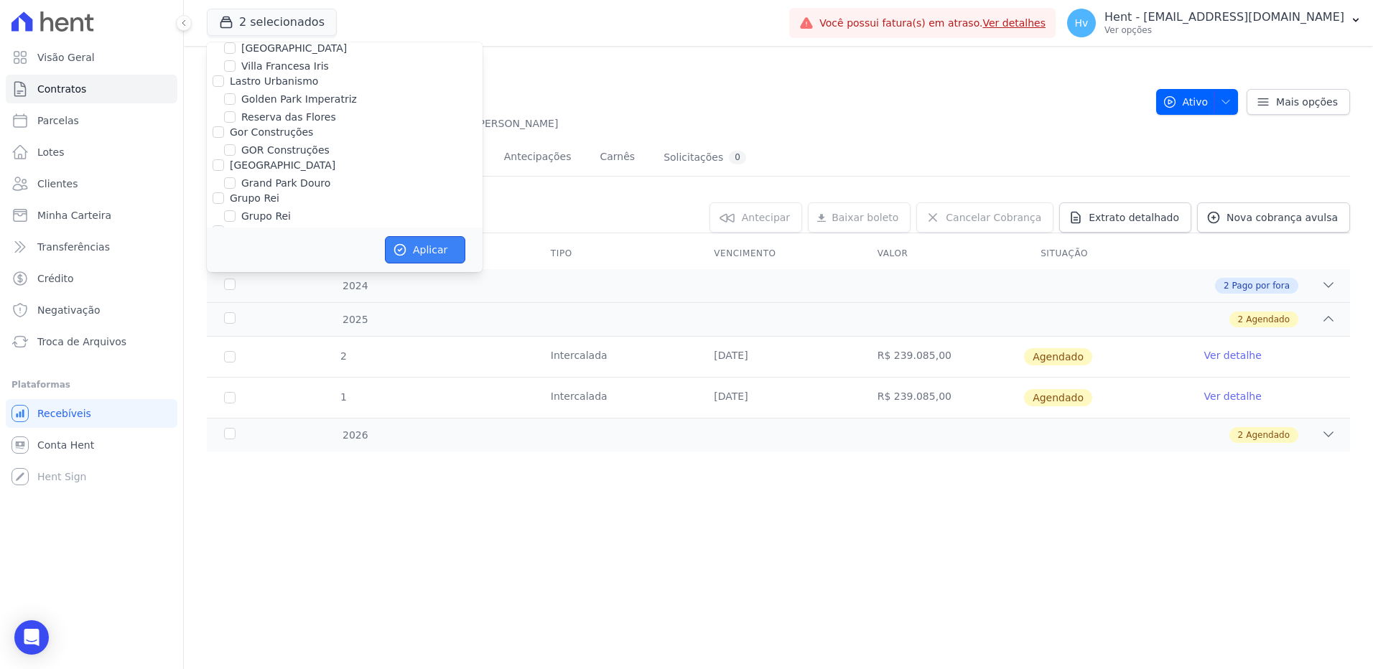
click at [422, 248] on button "Aplicar" at bounding box center [425, 249] width 80 height 27
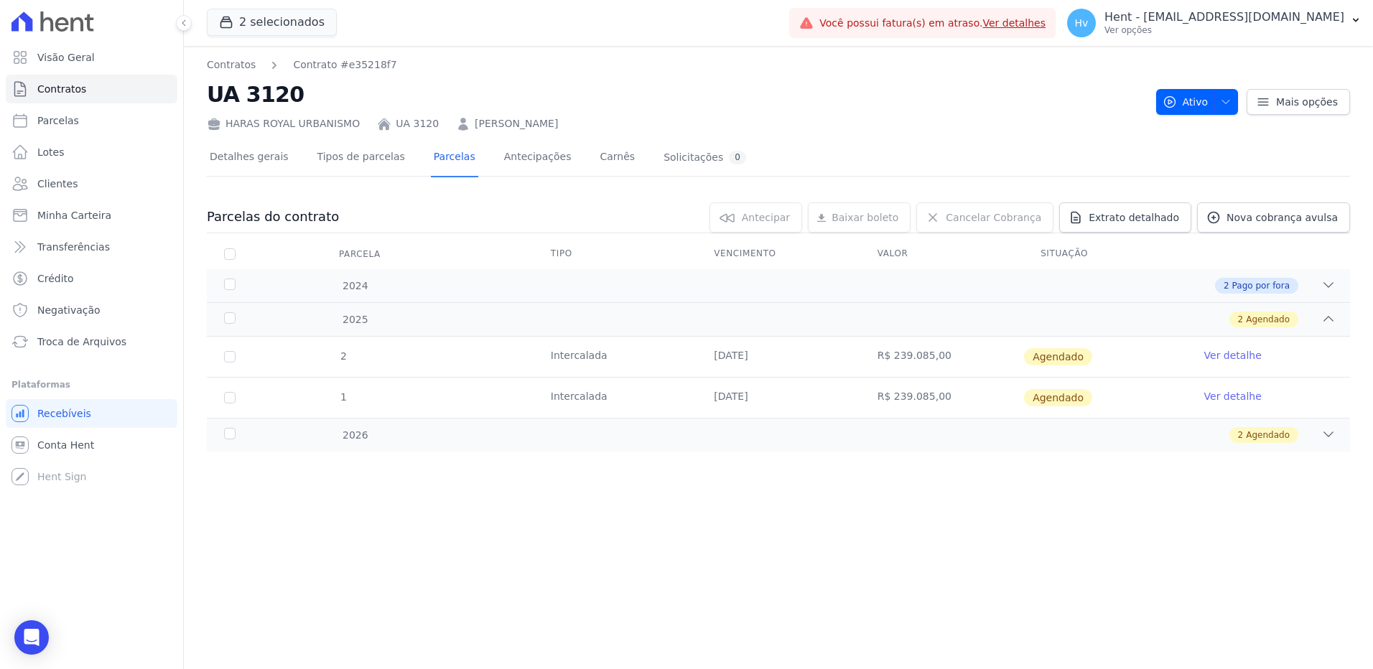
click at [251, 63] on ol "Contratos Contrato #e35218f7" at bounding box center [302, 64] width 190 height 15
click at [248, 65] on link "Contratos" at bounding box center [231, 64] width 49 height 15
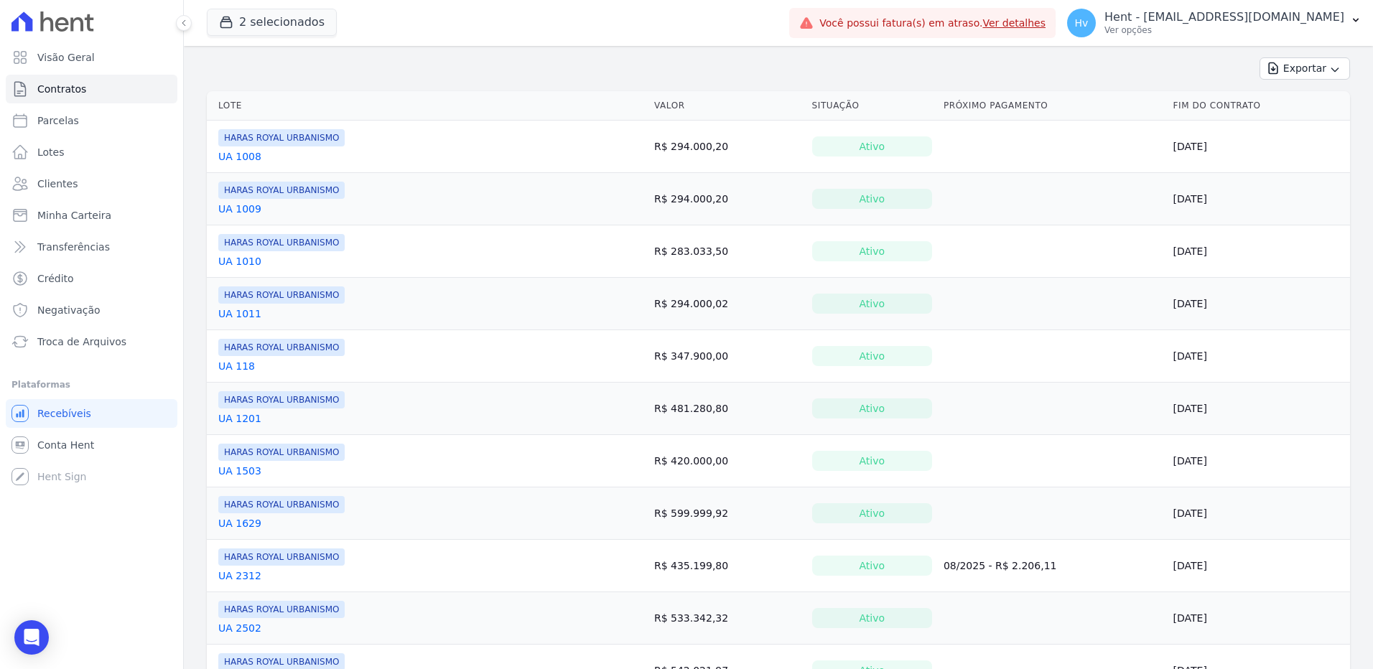
scroll to position [36, 0]
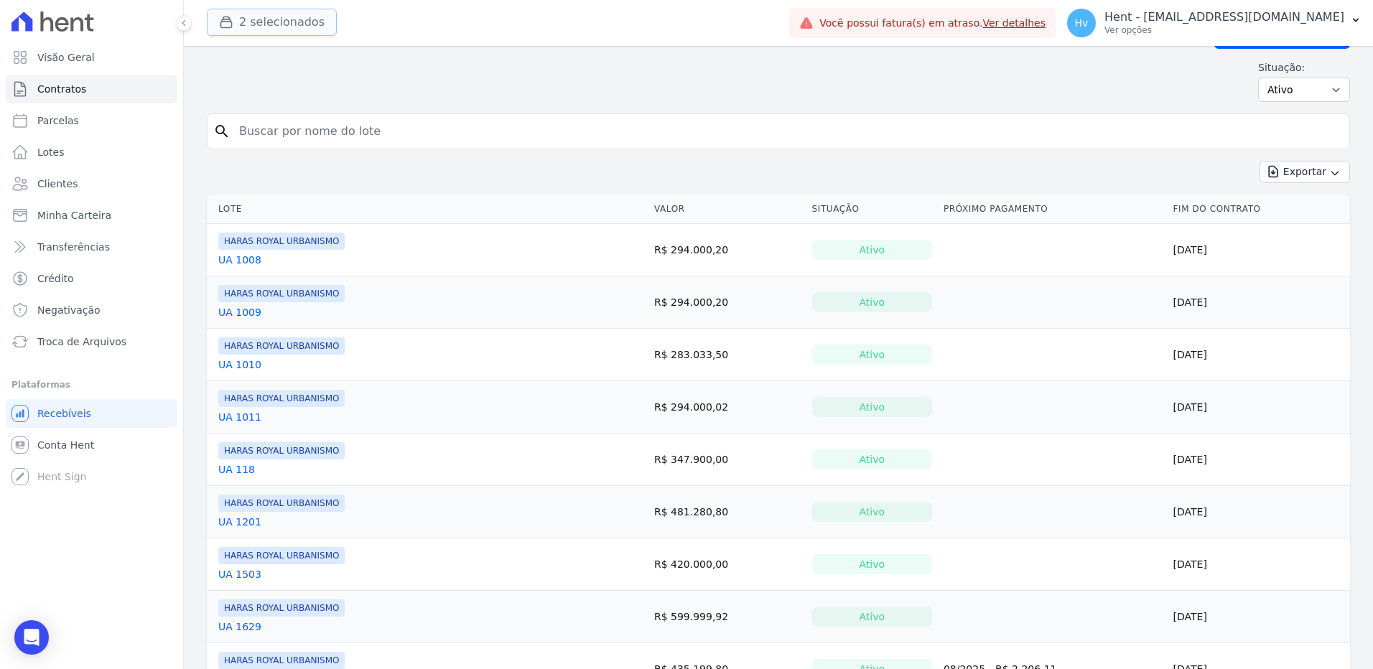
click at [280, 18] on button "2 selecionados" at bounding box center [272, 22] width 130 height 27
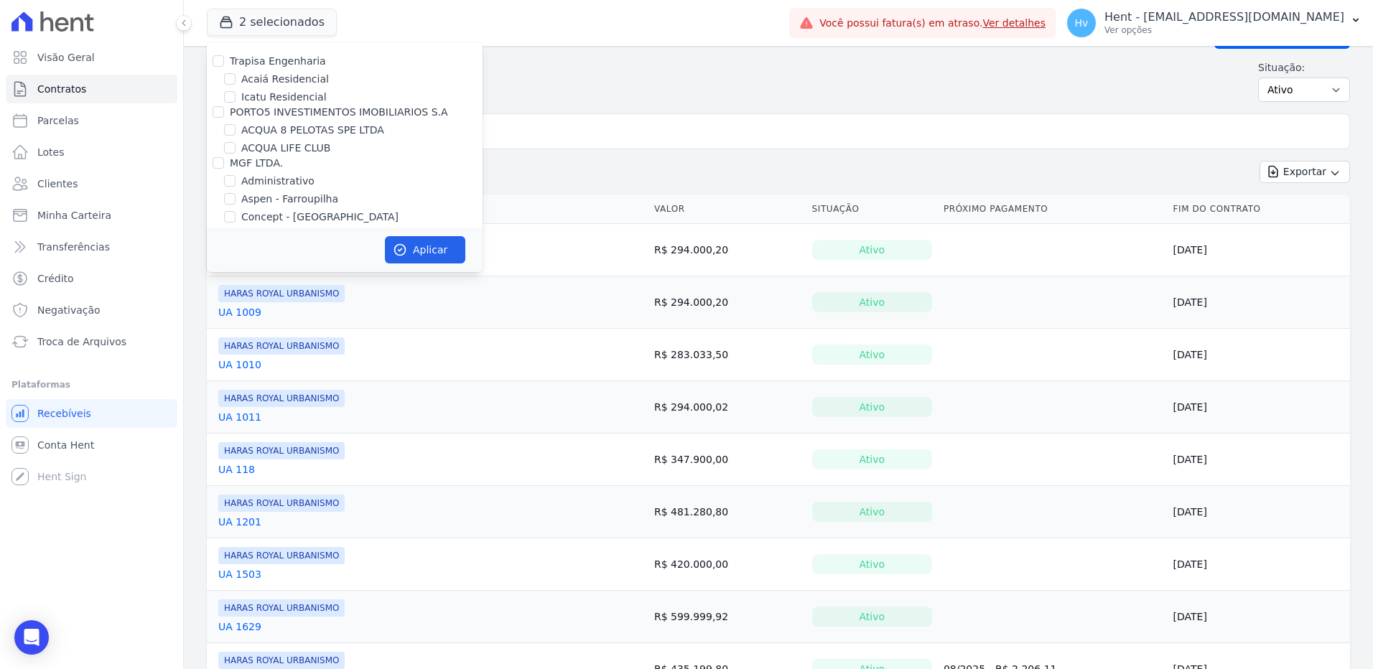
scroll to position [5365, 0]
click at [297, 344] on label "HARAS ROYAL URBANISMO" at bounding box center [308, 351] width 134 height 15
drag, startPoint x: 297, startPoint y: 167, endPoint x: 287, endPoint y: 172, distance: 11.6
click at [287, 344] on label "HARAS ROYAL URBANISMO" at bounding box center [308, 351] width 134 height 15
click at [236, 345] on input "HARAS ROYAL URBANISMO" at bounding box center [229, 350] width 11 height 11
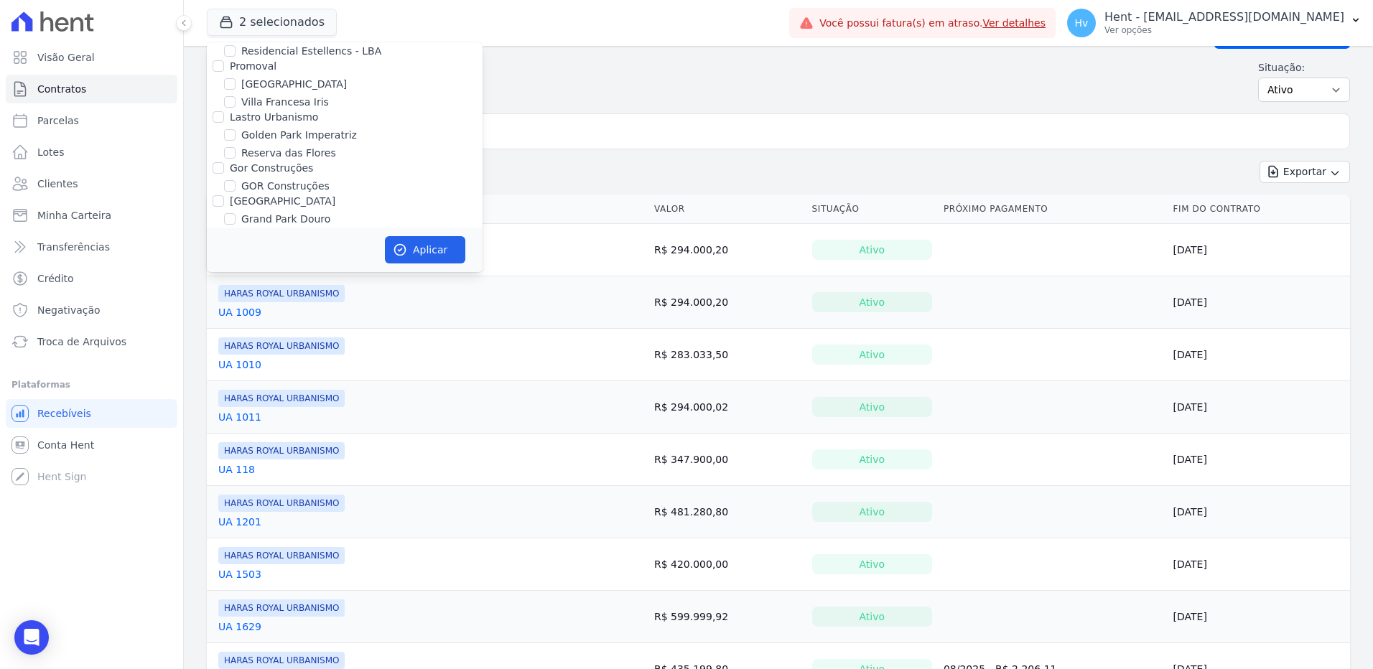
checkbox input "false"
click at [410, 249] on button "Aplicar" at bounding box center [425, 249] width 80 height 27
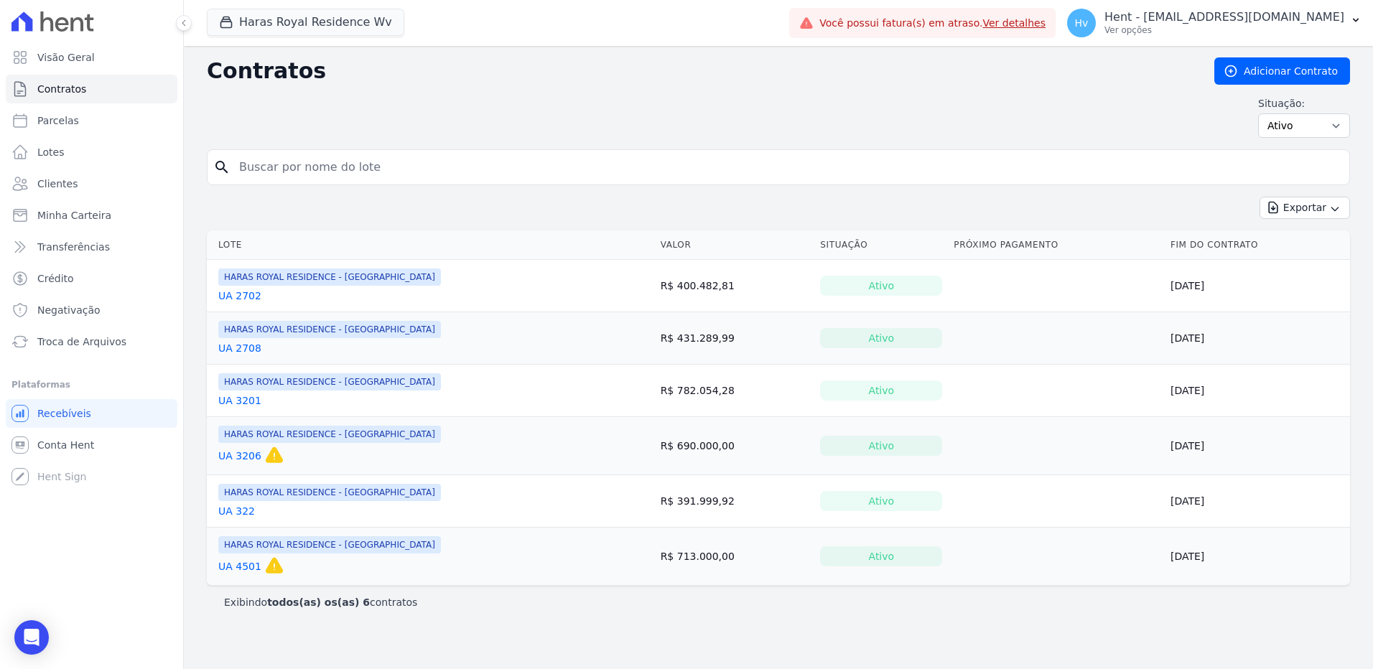
drag, startPoint x: 250, startPoint y: 294, endPoint x: 317, endPoint y: 300, distance: 67.8
click at [250, 294] on link "UA 2702" at bounding box center [239, 296] width 43 height 14
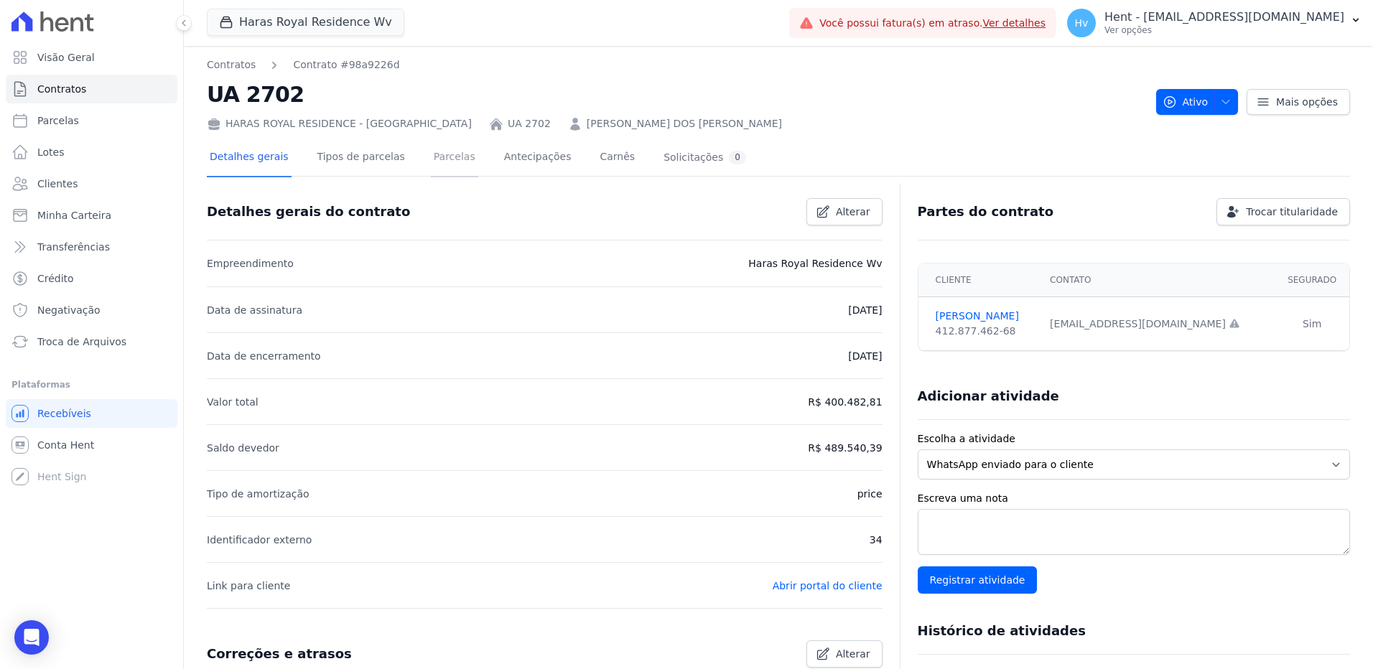
click at [431, 158] on link "Parcelas" at bounding box center [454, 158] width 47 height 38
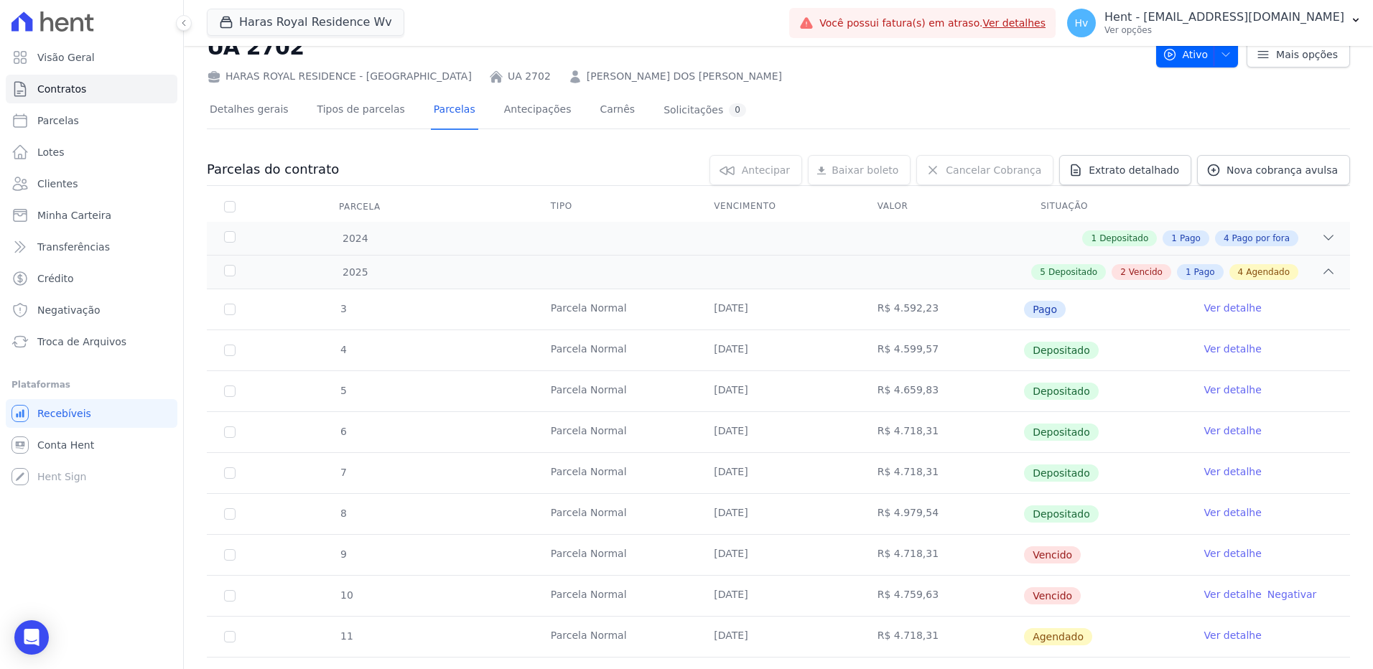
scroll to position [144, 0]
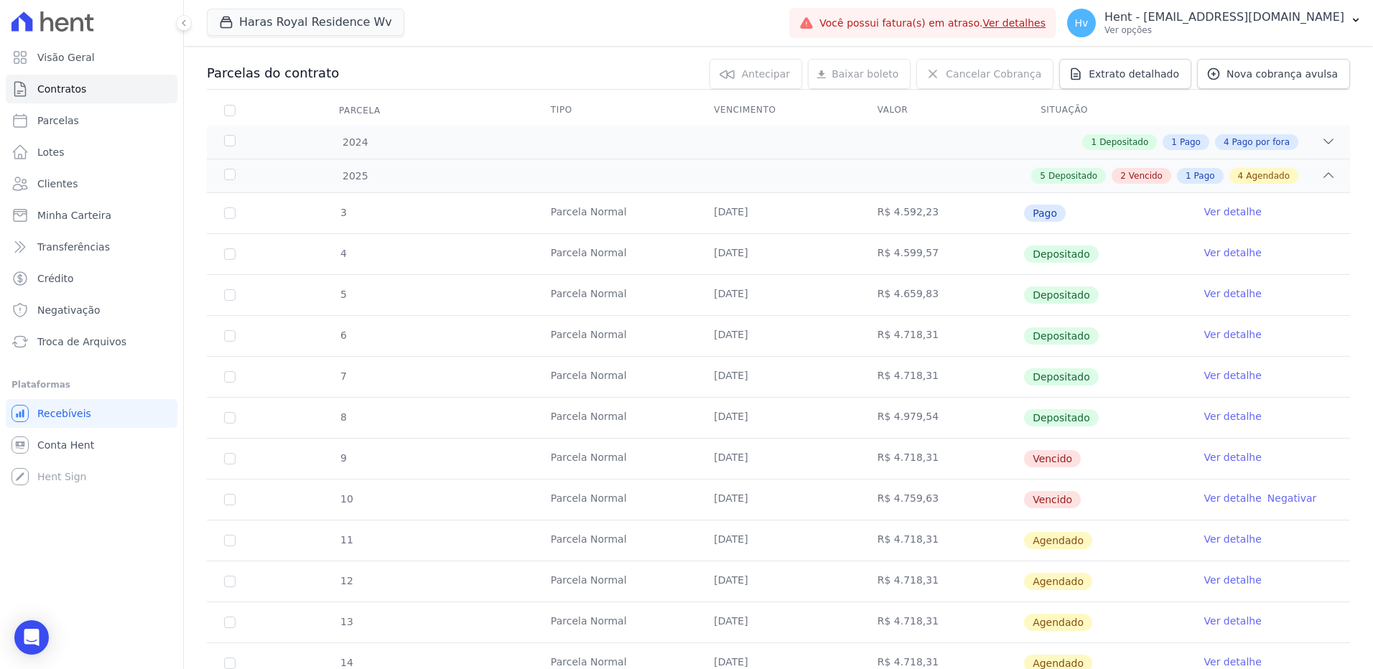
click at [1239, 459] on link "Ver detalhe" at bounding box center [1232, 457] width 57 height 14
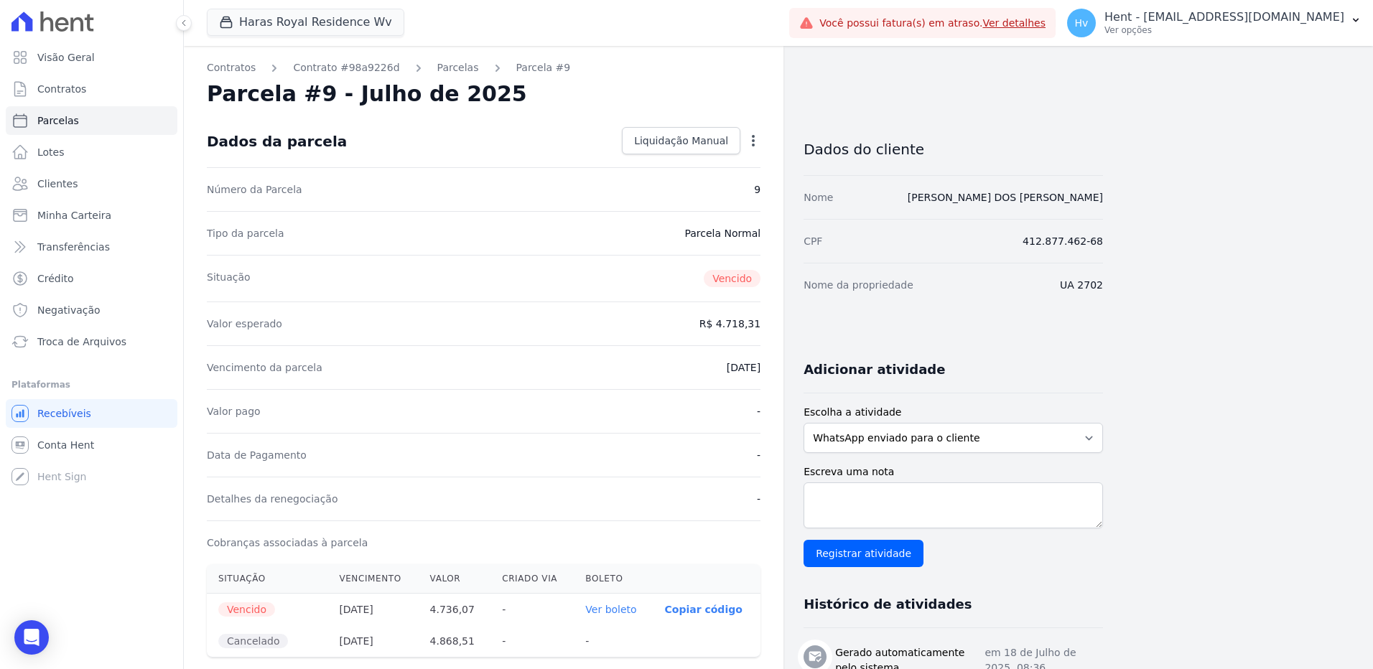
click at [750, 141] on icon "button" at bounding box center [753, 141] width 14 height 14
click at [766, 103] on div "Contratos Contrato #98a9226d Parcelas Parcela #9 Parcela #9 - Julho de 2025 Dad…" at bounding box center [484, 581] width 600 height 1070
click at [757, 138] on icon "button" at bounding box center [753, 141] width 14 height 14
click at [668, 155] on link "Alterar" at bounding box center [691, 160] width 126 height 26
click at [679, 136] on span "Cancelar" at bounding box center [667, 141] width 45 height 14
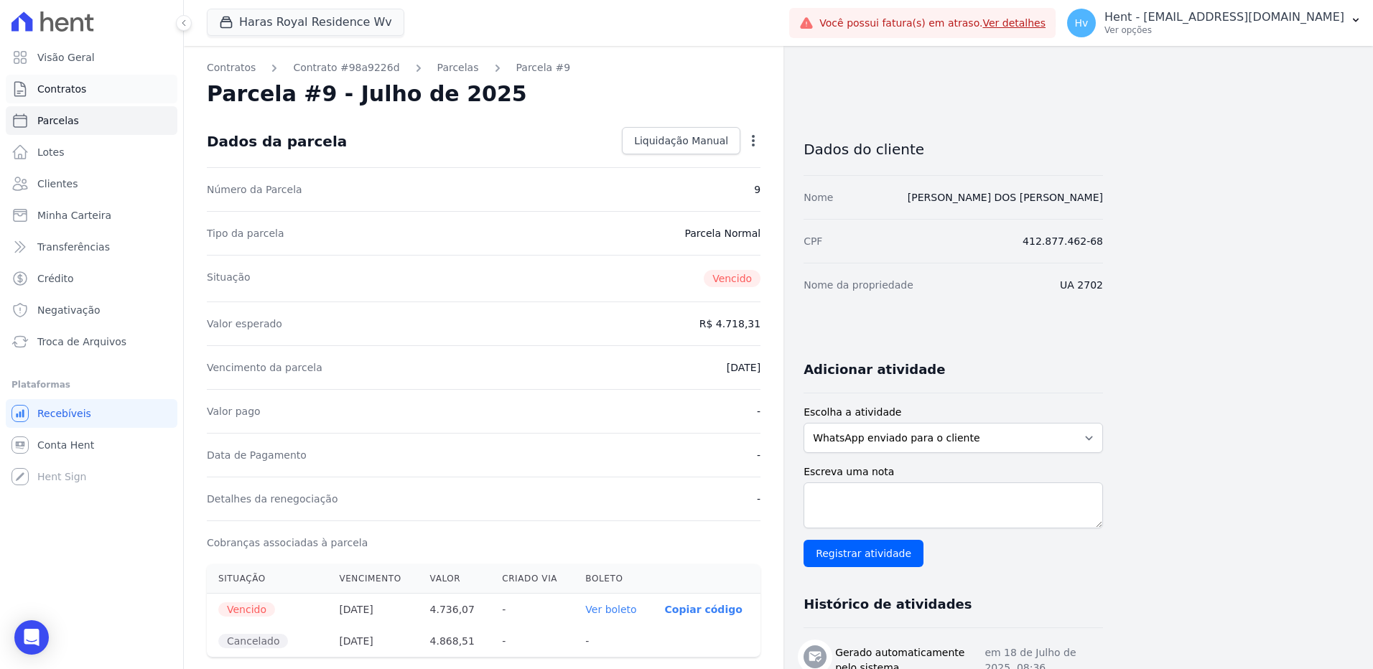
click at [47, 94] on span "Contratos" at bounding box center [61, 89] width 49 height 14
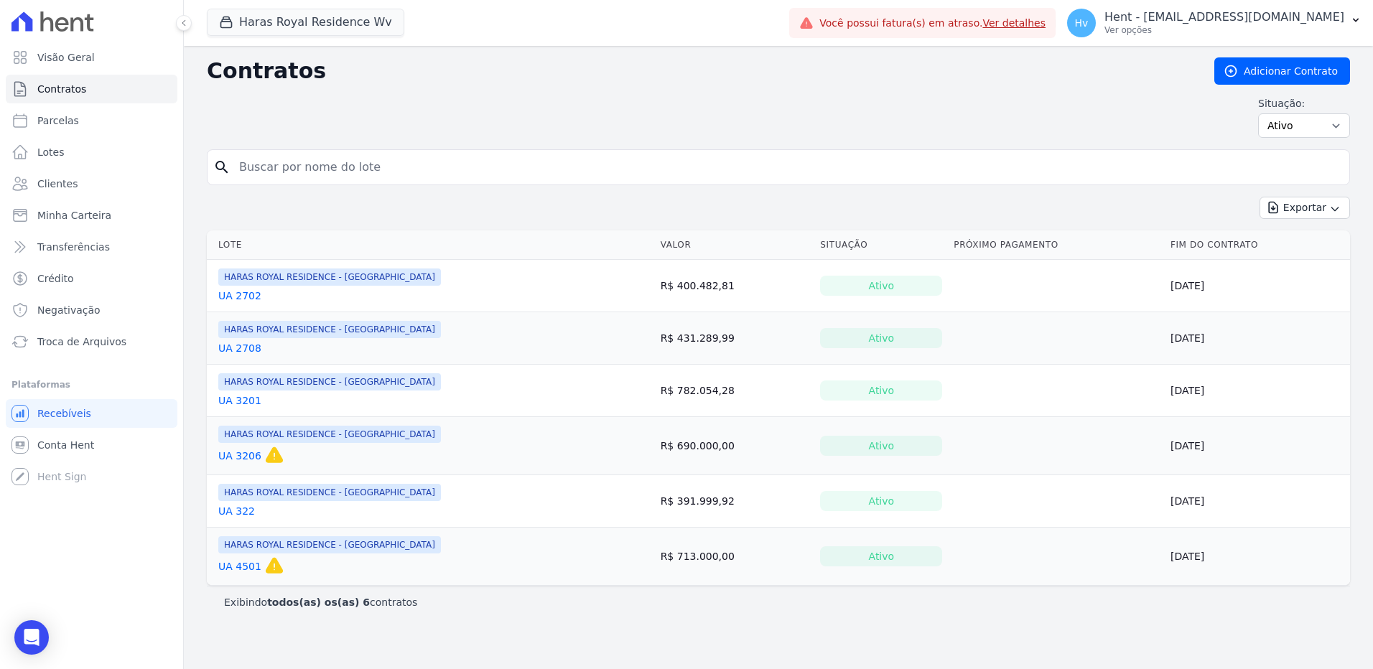
click at [244, 295] on link "UA 2702" at bounding box center [239, 296] width 43 height 14
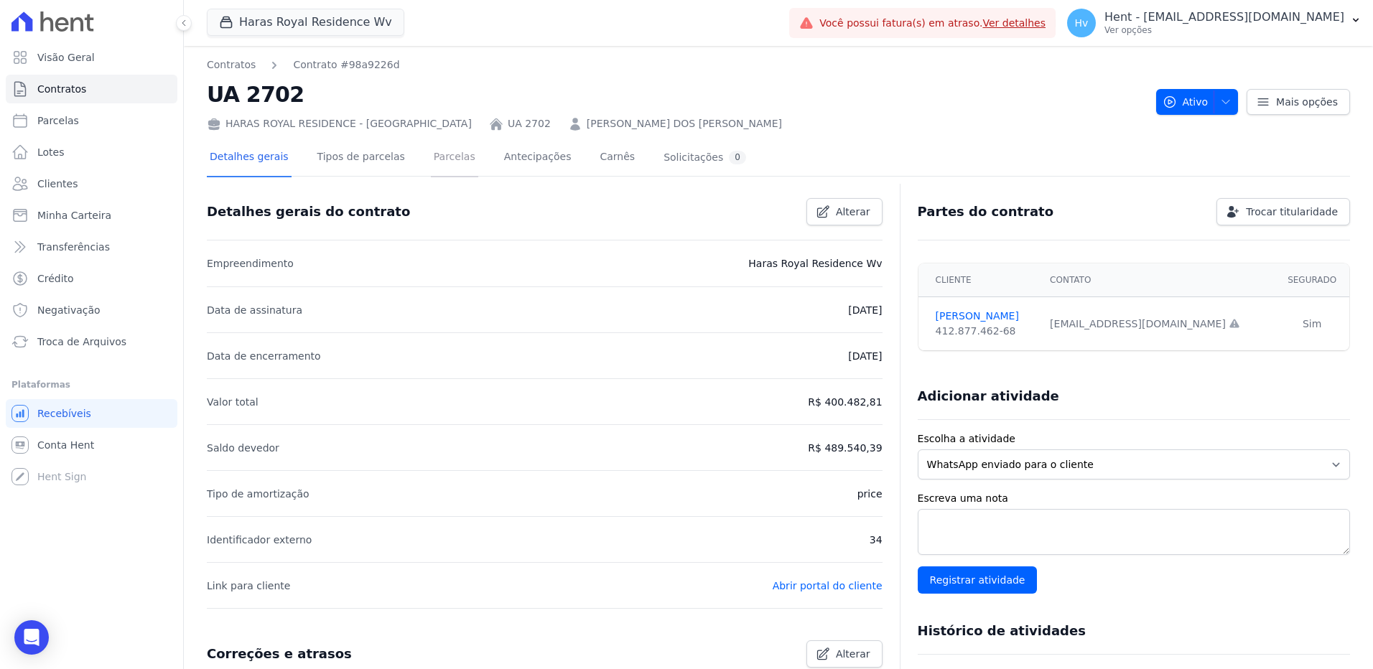
click at [438, 162] on link "Parcelas" at bounding box center [454, 158] width 47 height 38
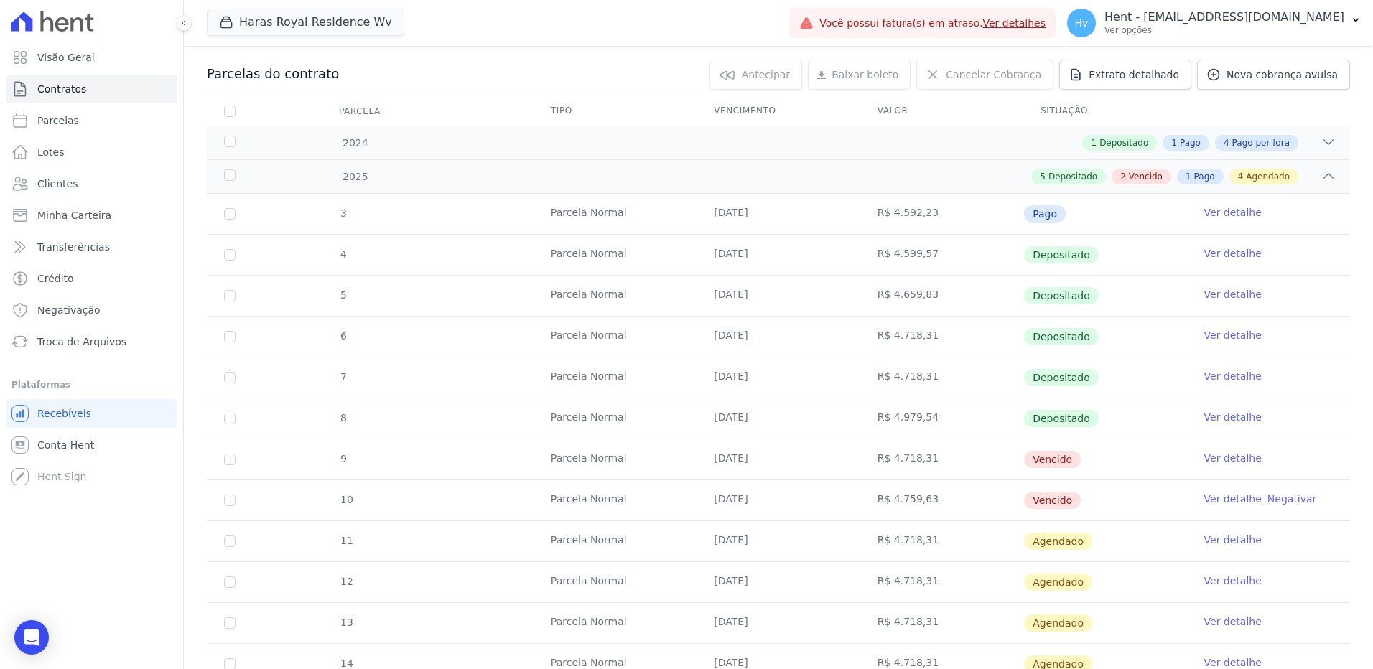
scroll to position [144, 0]
click at [1219, 462] on link "Ver detalhe" at bounding box center [1232, 457] width 57 height 14
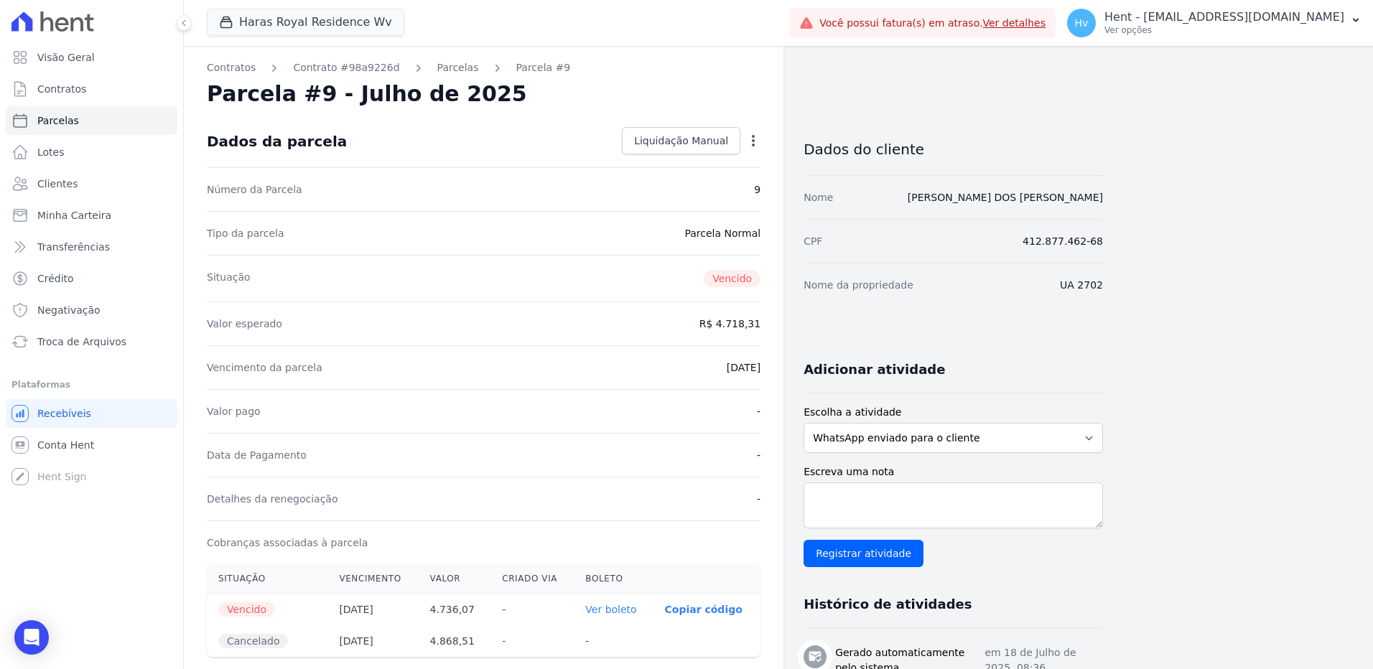
click at [749, 149] on div "Open options" at bounding box center [753, 143] width 14 height 18
click at [749, 146] on icon "button" at bounding box center [753, 141] width 14 height 14
click at [552, 106] on div "Parcela #9 - Julho de 2025" at bounding box center [484, 94] width 554 height 26
click at [87, 115] on link "Parcelas" at bounding box center [92, 120] width 172 height 29
select select
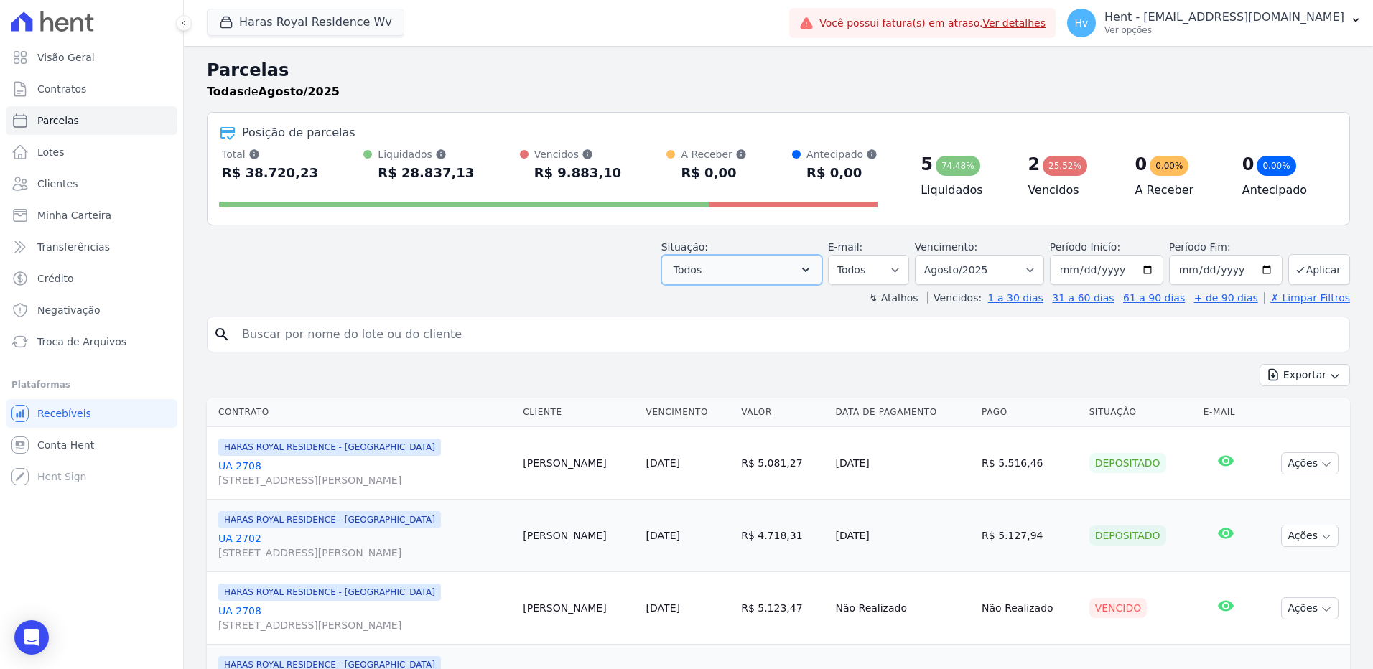
click at [768, 273] on button "Todos" at bounding box center [741, 270] width 161 height 30
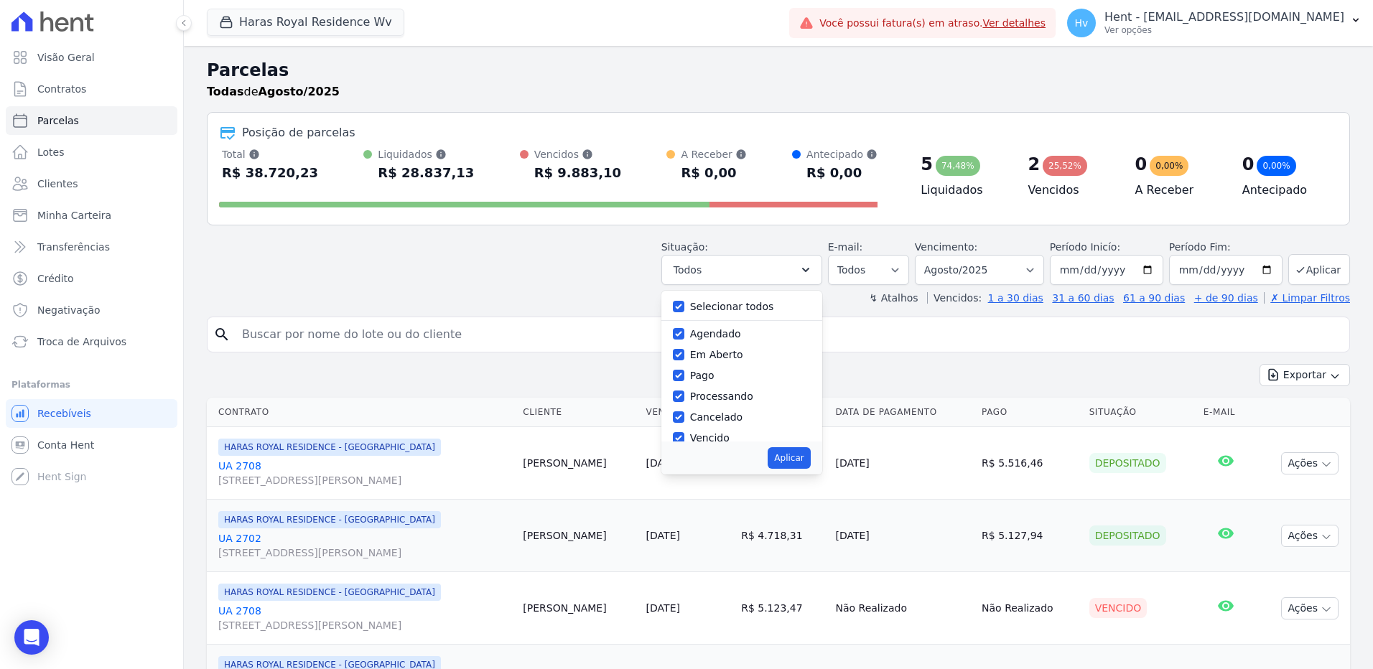
click at [742, 307] on label "Selecionar todos" at bounding box center [732, 306] width 84 height 11
click at [684, 307] on input "Selecionar todos" at bounding box center [678, 306] width 11 height 11
checkbox input "false"
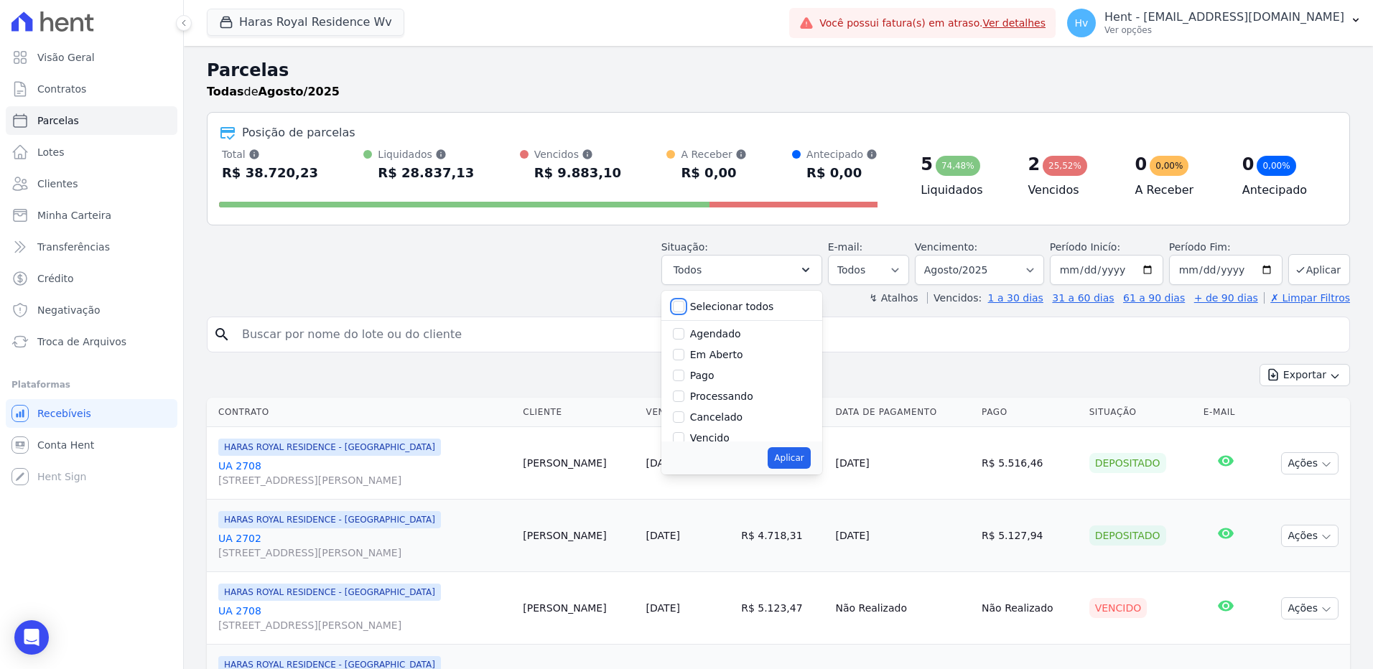
checkbox input "false"
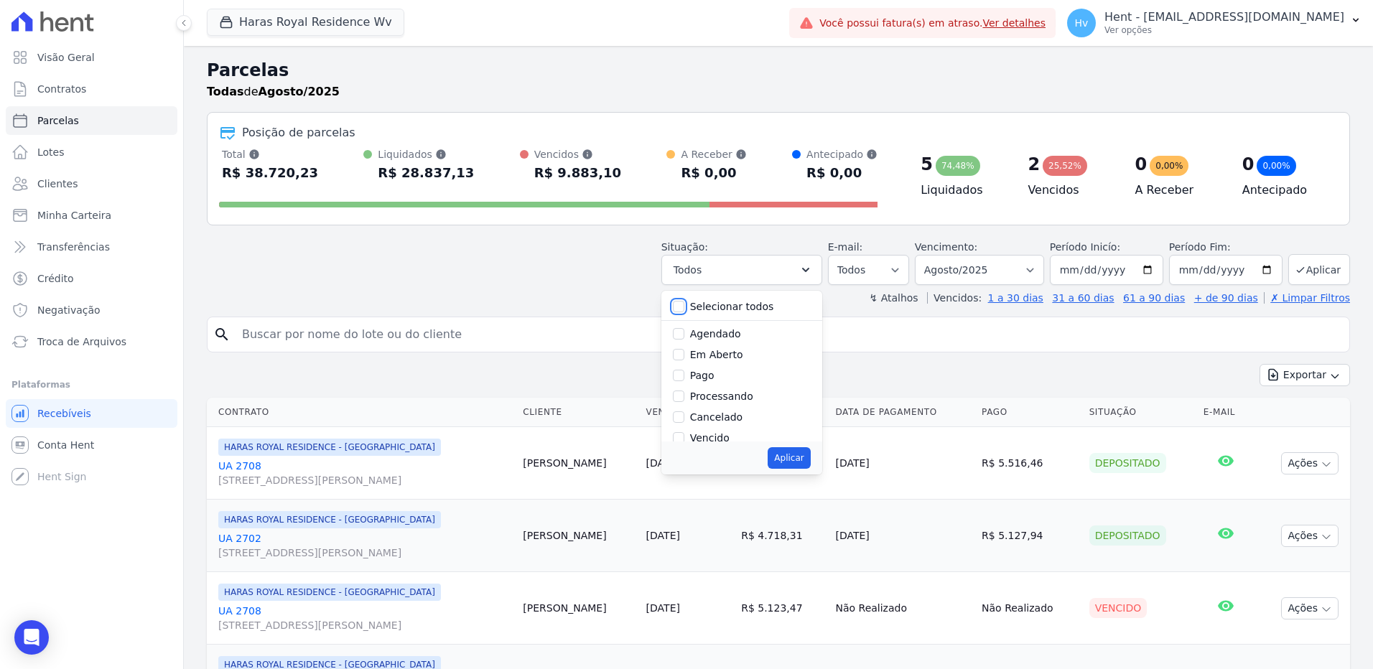
checkbox input "false"
click at [732, 336] on label "Agendado" at bounding box center [715, 333] width 51 height 11
click at [684, 336] on input "Agendado" at bounding box center [678, 333] width 11 height 11
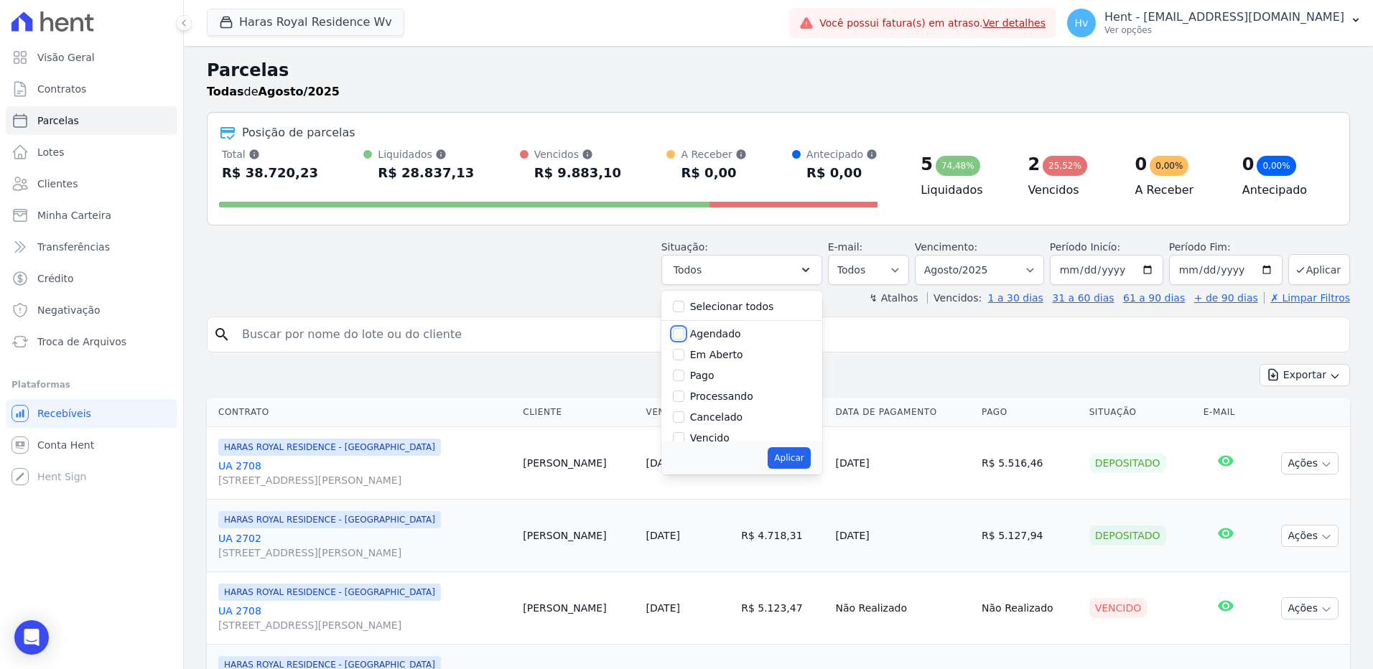
checkbox input "true"
click at [799, 458] on button "Aplicar" at bounding box center [789, 458] width 42 height 22
select select "scheduled"
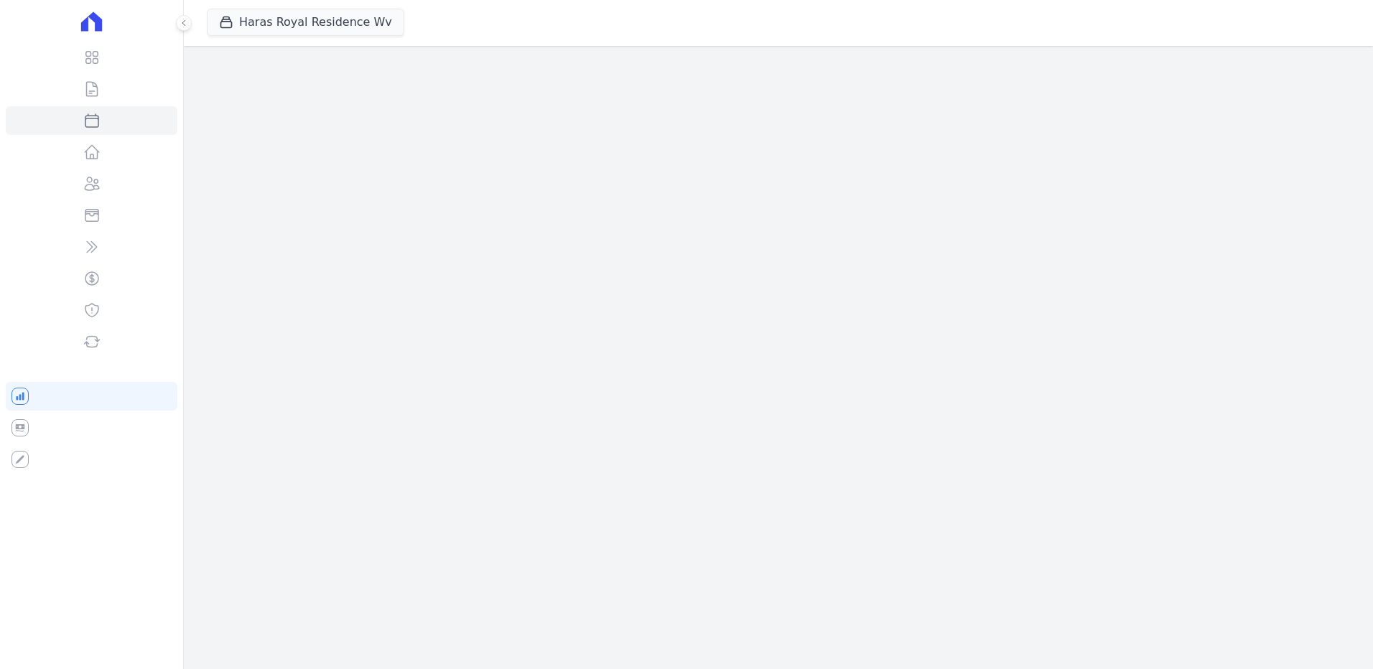
select select
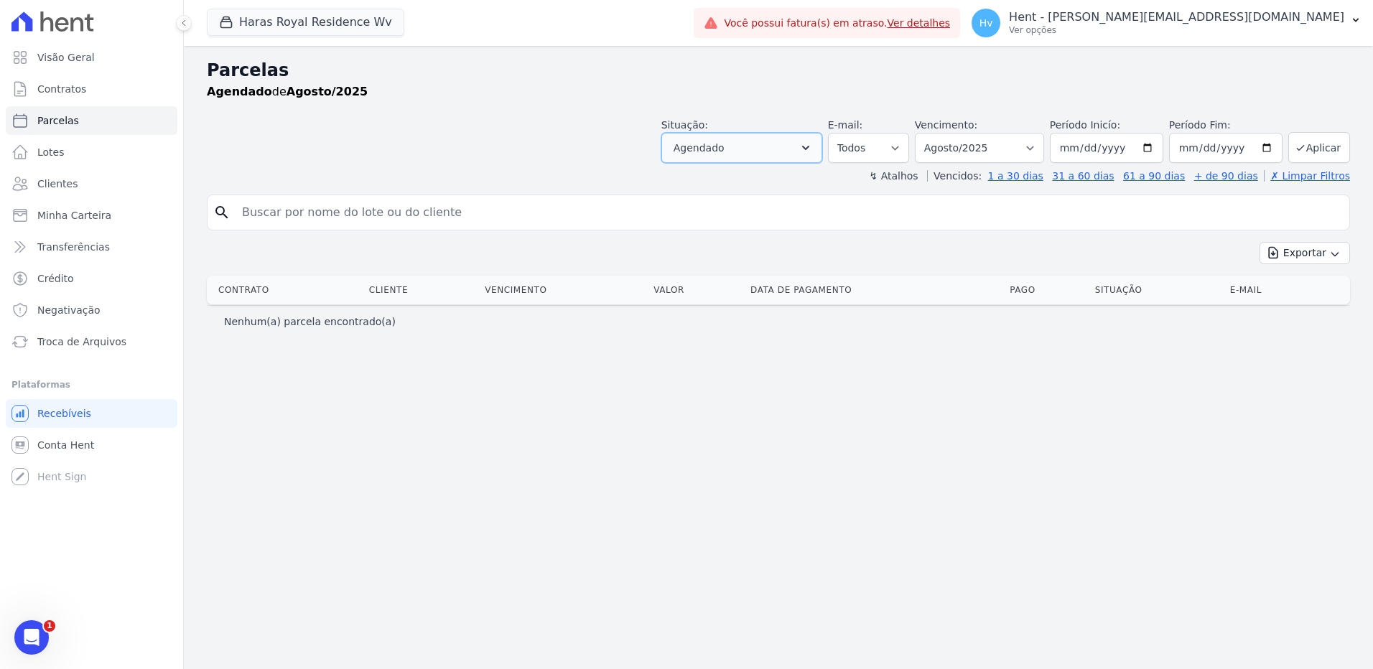
click at [786, 152] on button "Agendado" at bounding box center [741, 148] width 161 height 30
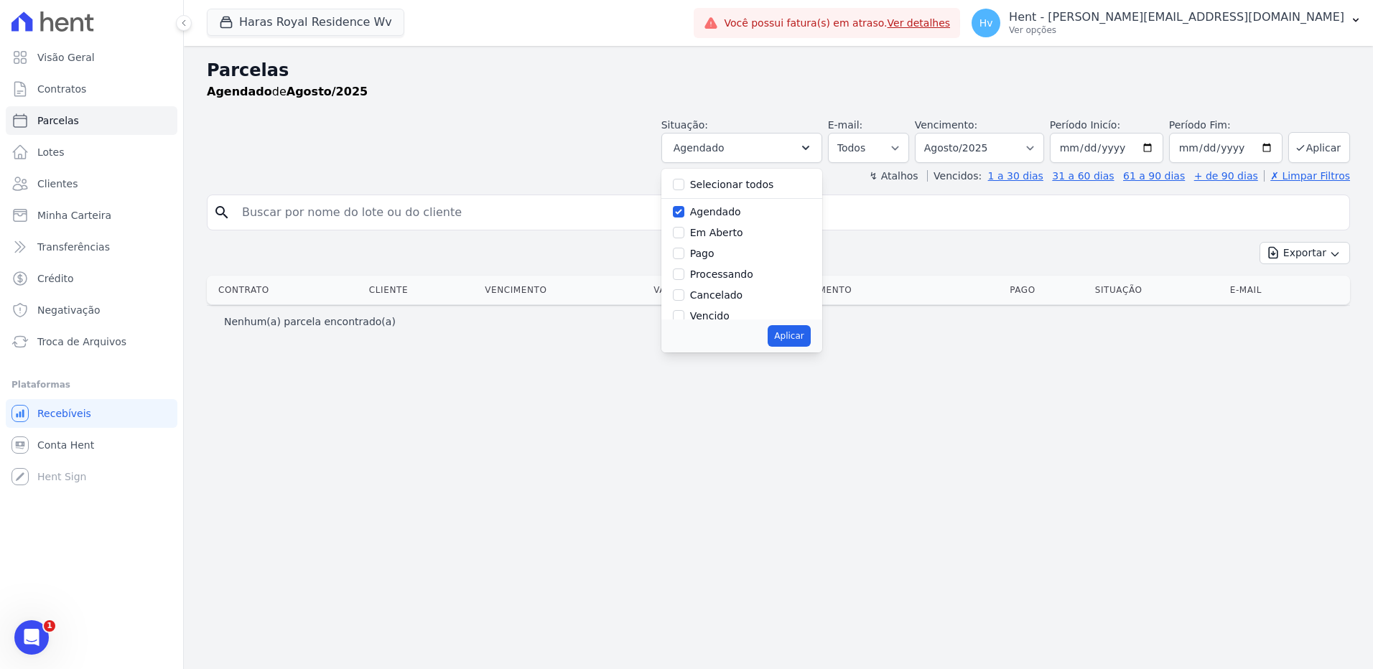
click at [735, 213] on label "Agendado" at bounding box center [715, 211] width 51 height 11
click at [684, 213] on input "Agendado" at bounding box center [678, 211] width 11 height 11
checkbox input "false"
click at [1031, 153] on select "Filtrar por período ──────── Todos os meses Agosto/2024 Setembro/2024 Outubro/2…" at bounding box center [979, 148] width 129 height 30
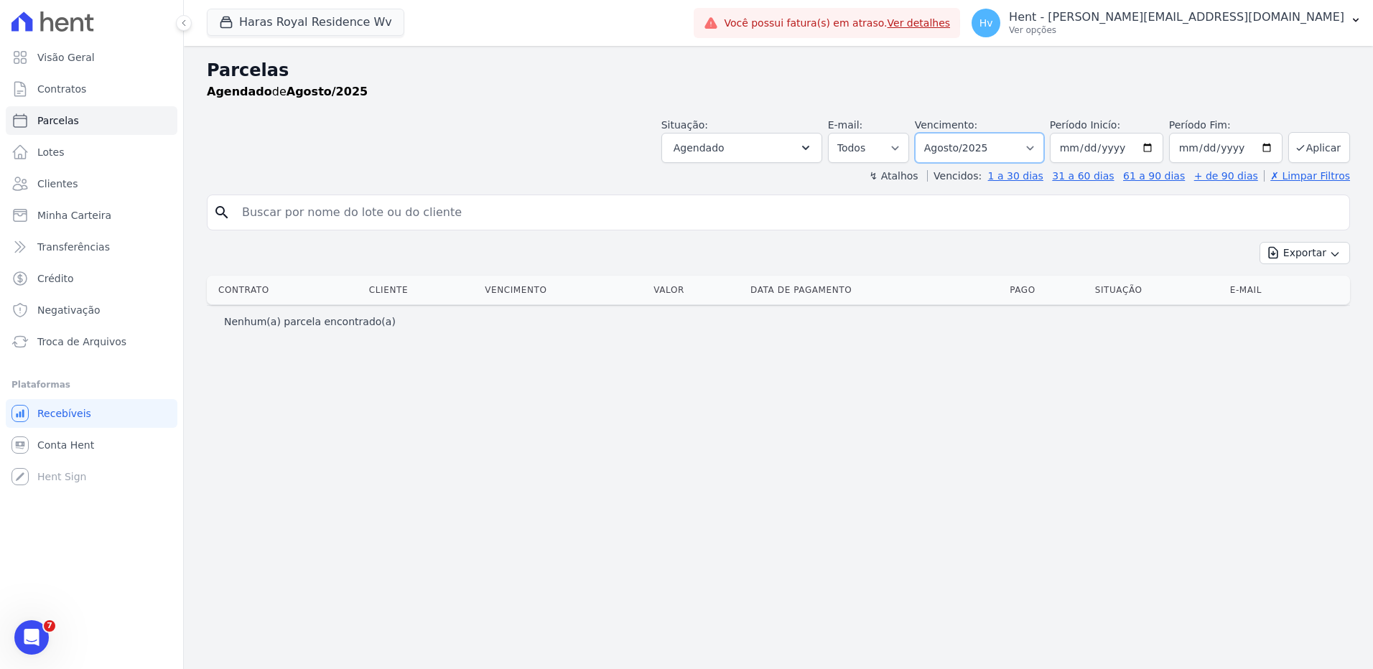
select select "09/2025"
click at [935, 133] on select "Filtrar por período ──────── Todos os meses Agosto/2024 Setembro/2024 Outubro/2…" at bounding box center [979, 148] width 129 height 30
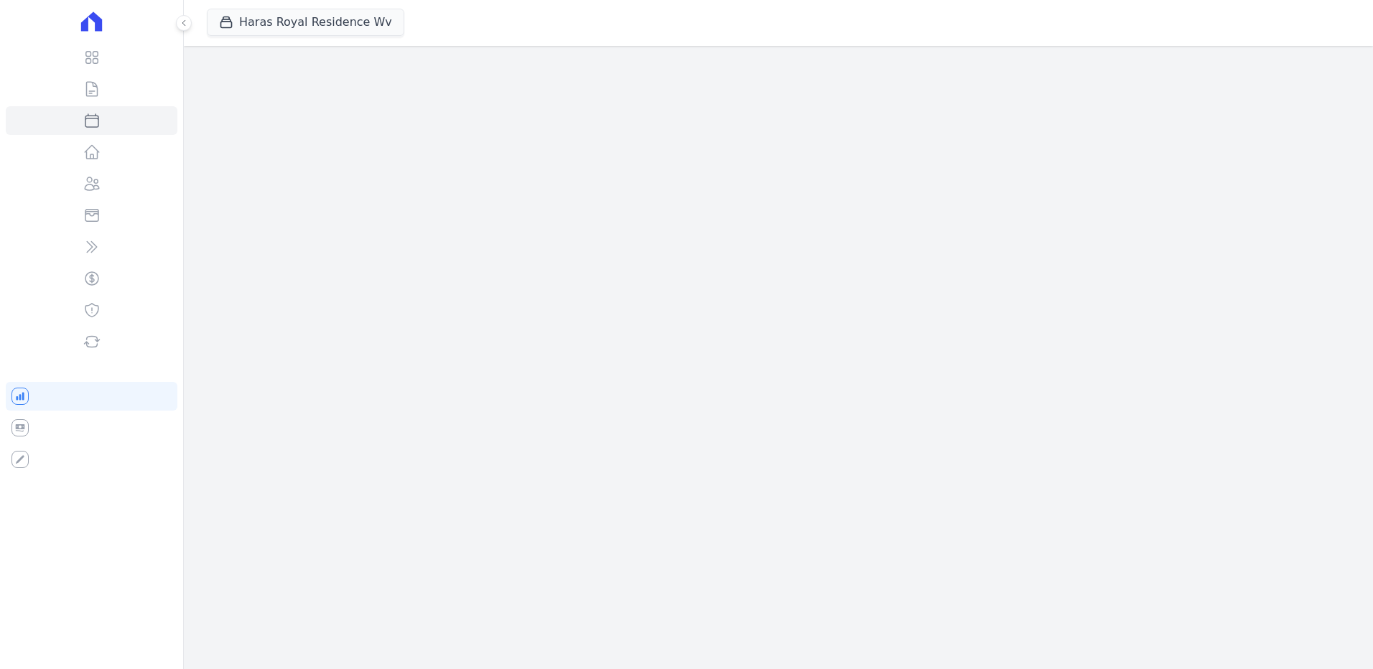
select select
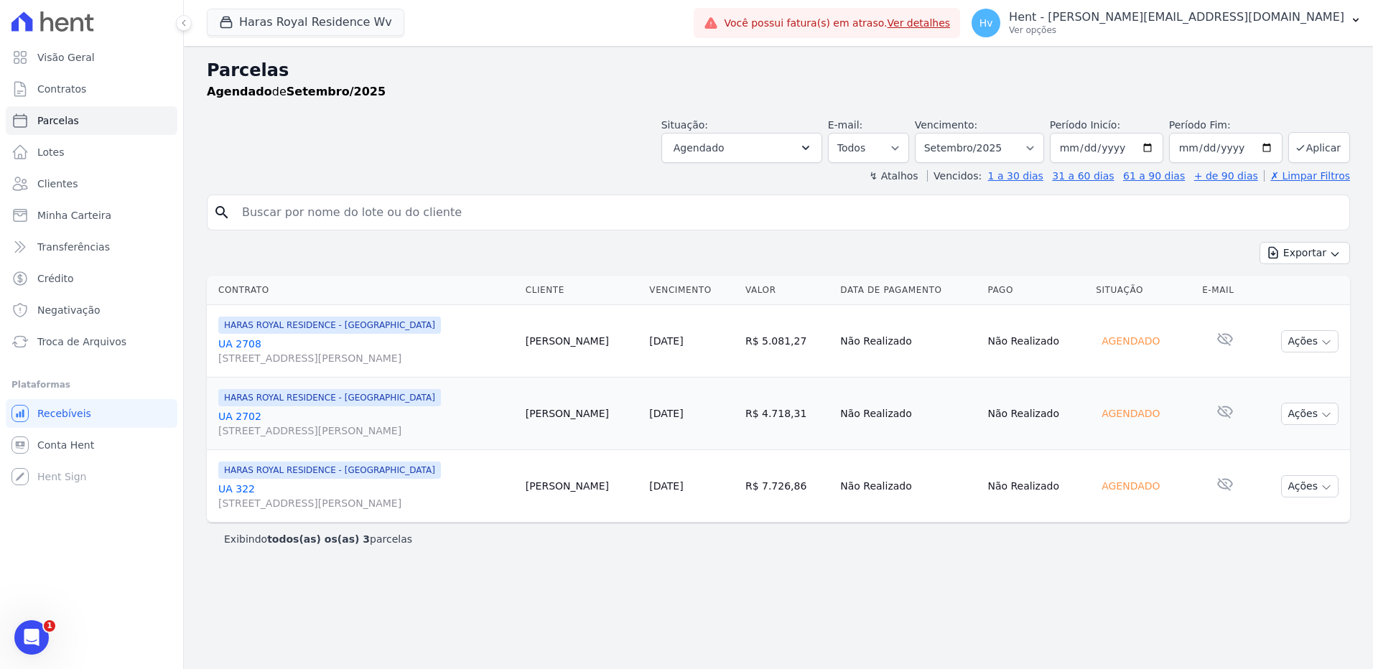
click at [260, 343] on link "UA [GEOGRAPHIC_DATA][STREET_ADDRESS][PERSON_NAME][GEOGRAPHIC_DATA]" at bounding box center [366, 351] width 296 height 29
click at [249, 343] on link "UA [GEOGRAPHIC_DATA][STREET_ADDRESS][PERSON_NAME][GEOGRAPHIC_DATA]" at bounding box center [366, 351] width 296 height 29
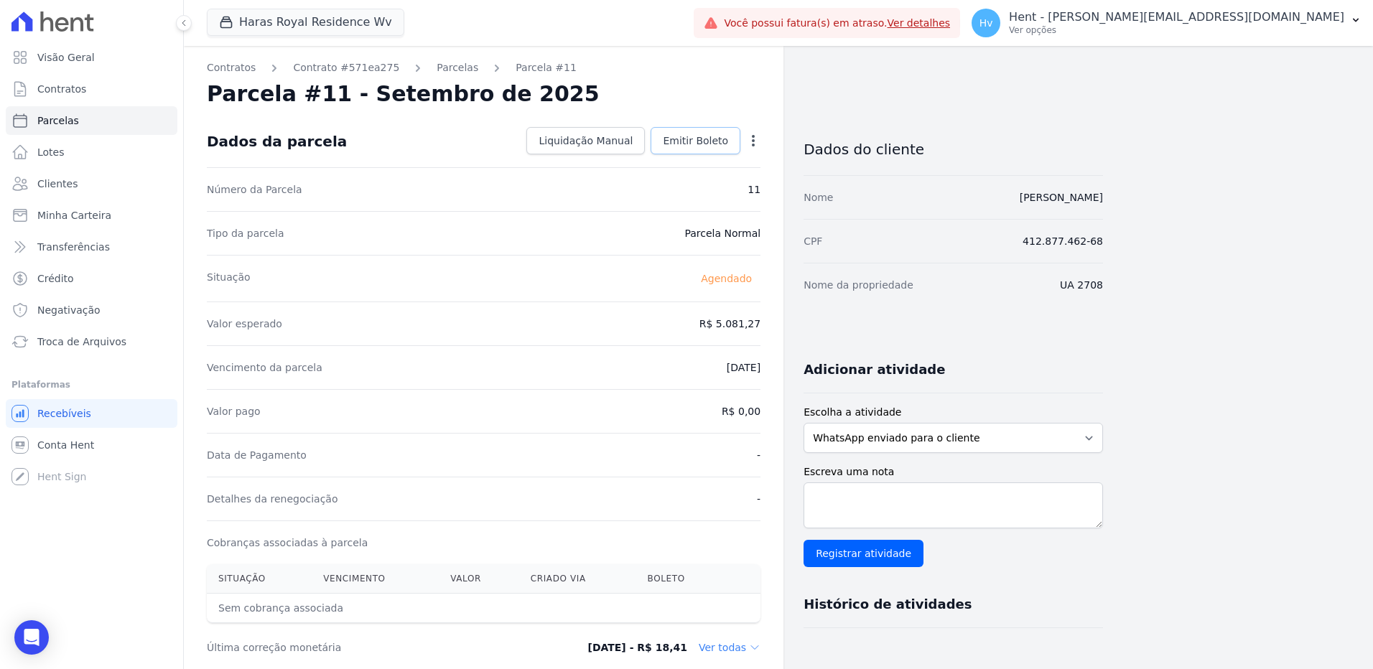
click at [687, 145] on span "Emitir Boleto" at bounding box center [695, 141] width 65 height 14
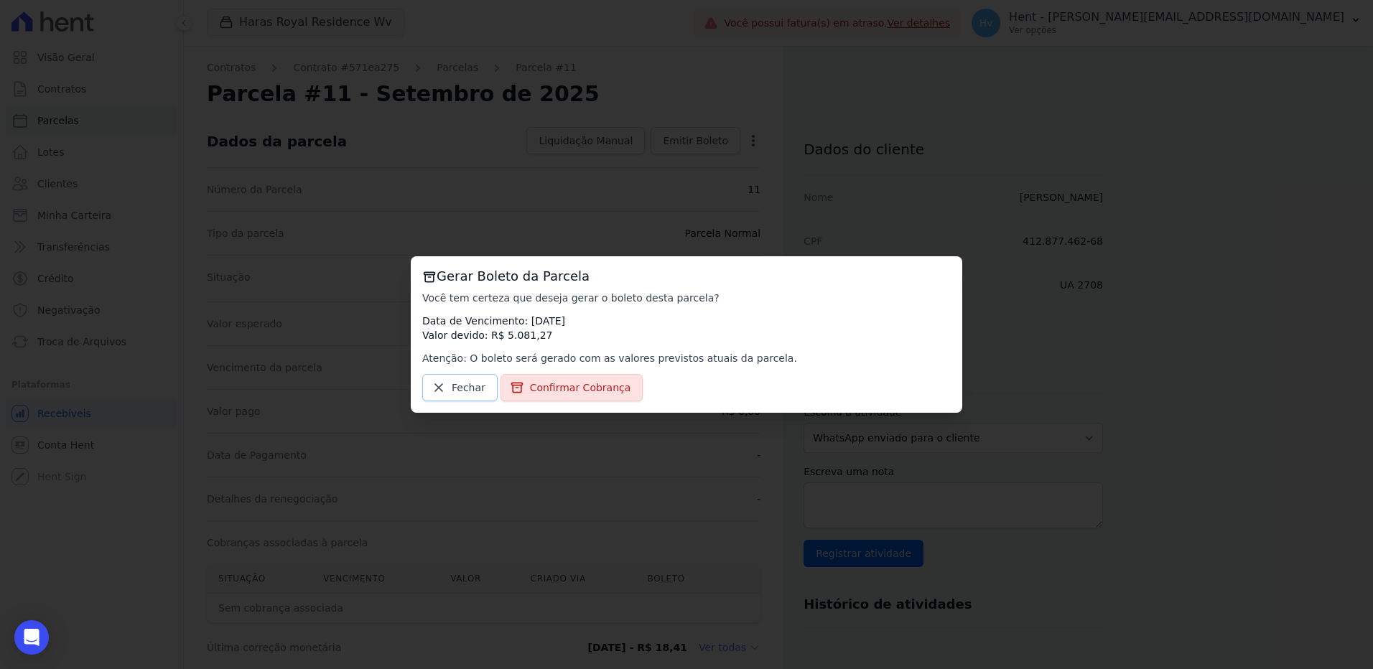
click at [470, 386] on span "Fechar" at bounding box center [469, 388] width 34 height 14
